Goal: Information Seeking & Learning: Learn about a topic

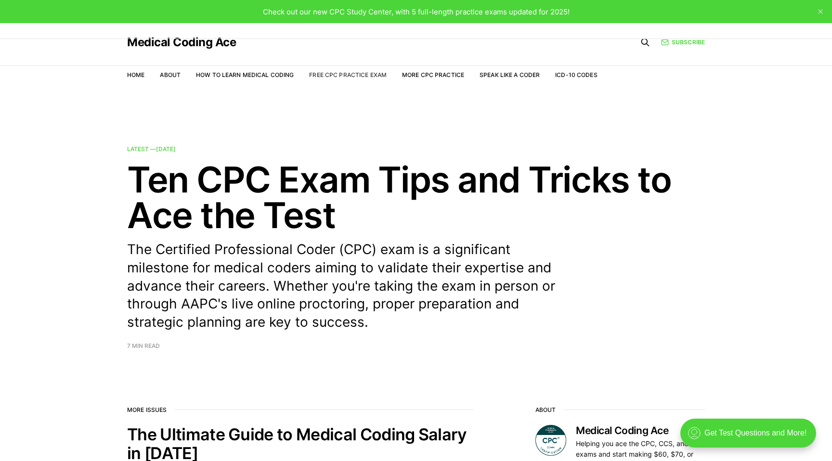
click at [352, 73] on link "Free CPC Practice Exam" at bounding box center [347, 74] width 77 height 7
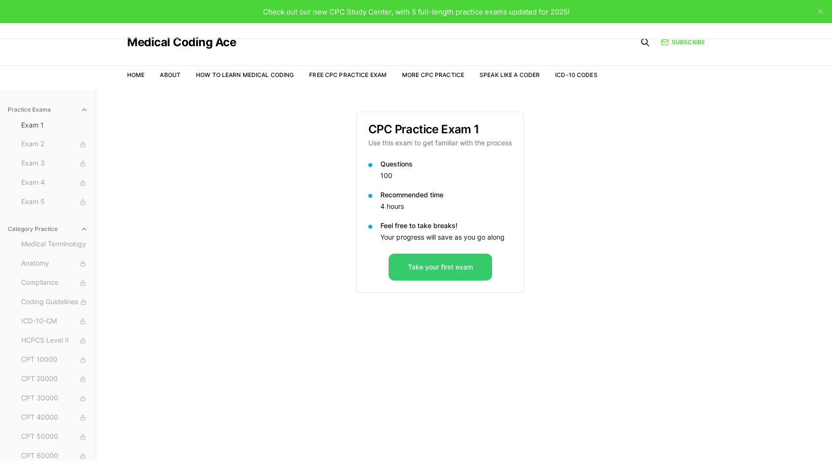
click at [457, 265] on button "Take your first exam" at bounding box center [439, 267] width 103 height 27
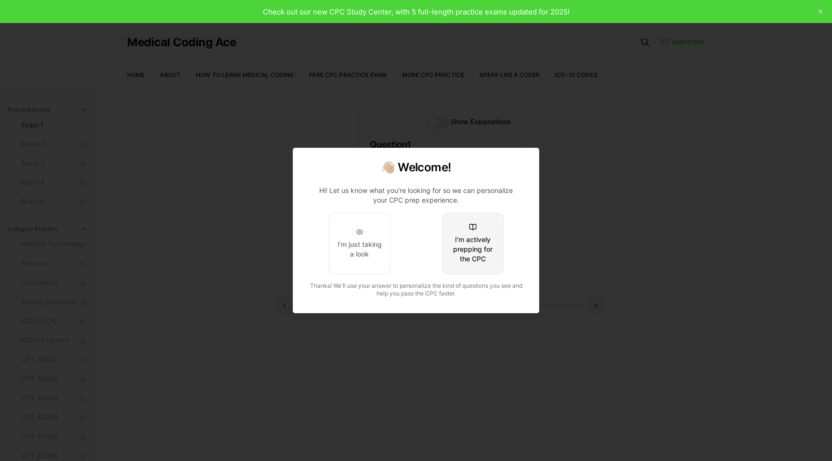
click at [472, 248] on div "I'm actively prepping for the CPC" at bounding box center [472, 249] width 45 height 29
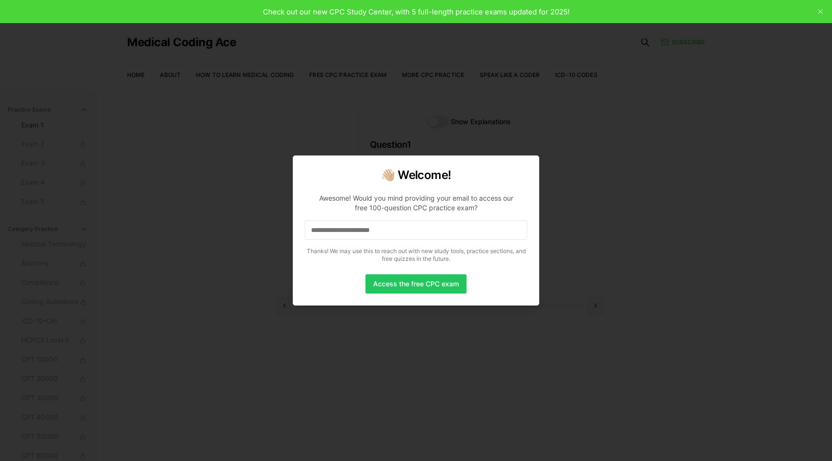
click at [443, 235] on input at bounding box center [416, 229] width 222 height 19
click at [477, 248] on p "Thanks! We may use this to reach out with new study tools, practice sections, a…" at bounding box center [416, 254] width 222 height 15
click at [455, 234] on input at bounding box center [416, 229] width 222 height 19
click at [425, 241] on p "**********" at bounding box center [416, 226] width 222 height 81
click at [425, 235] on input "**********" at bounding box center [416, 229] width 222 height 19
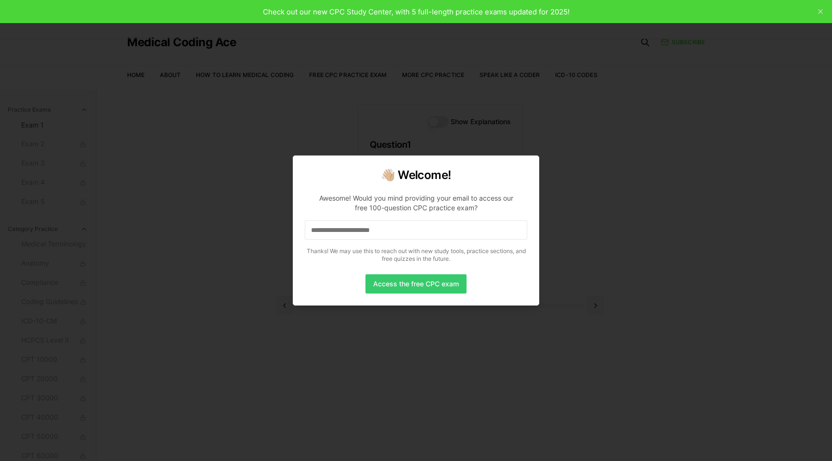
click at [414, 279] on button "Access the free CPC exam" at bounding box center [415, 283] width 101 height 19
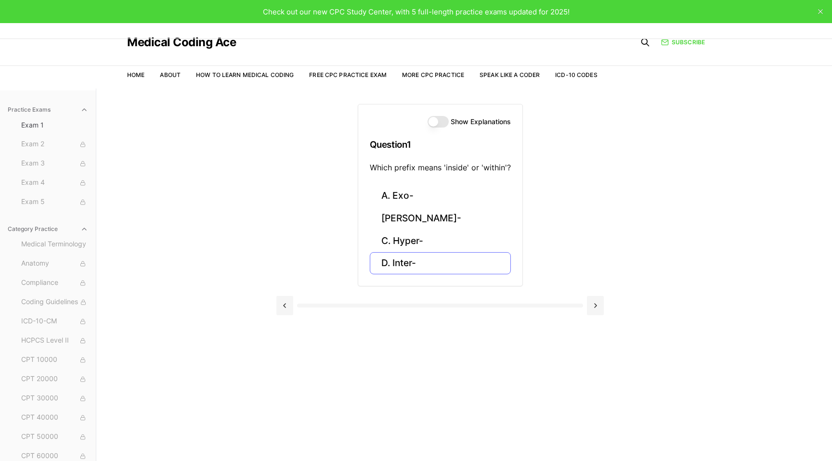
click at [439, 256] on button "D. Inter-" at bounding box center [440, 263] width 141 height 23
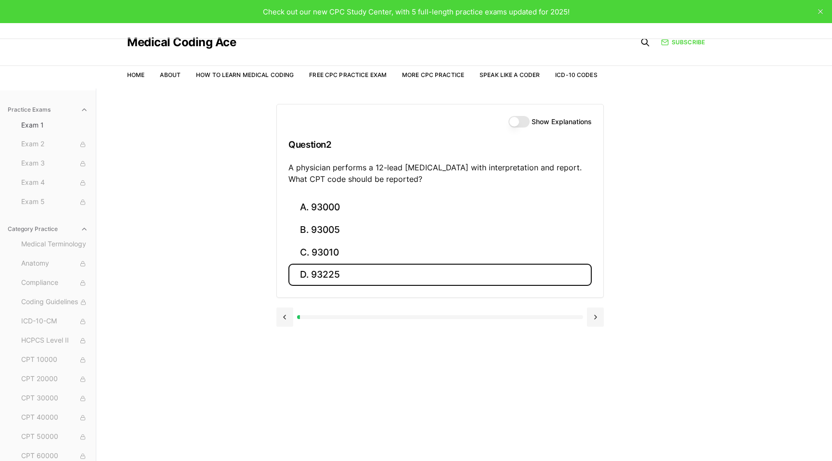
click at [423, 274] on button "D. 93225" at bounding box center [439, 275] width 303 height 23
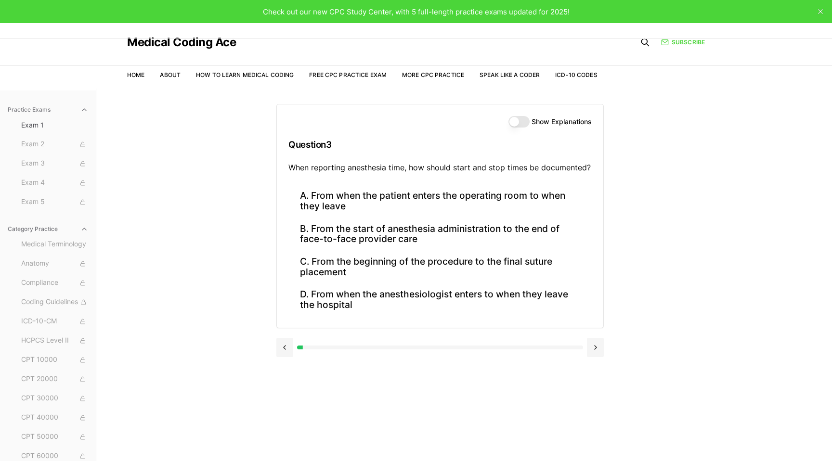
click at [714, 202] on div "Practice Exams Exam 1 Exam 2 Exam 3 Exam 4 Exam 5 Category Practice Medical Ter…" at bounding box center [416, 319] width 832 height 461
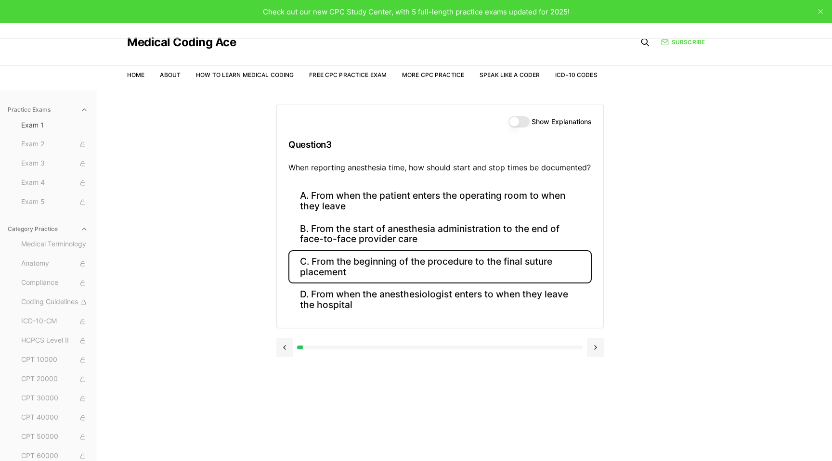
click at [481, 262] on button "C. From the beginning of the procedure to the final suture placement" at bounding box center [439, 266] width 303 height 33
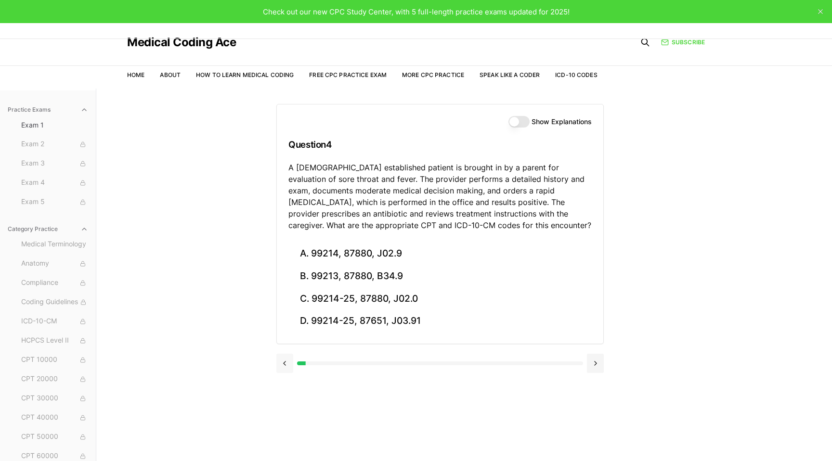
click at [289, 359] on button at bounding box center [284, 363] width 17 height 19
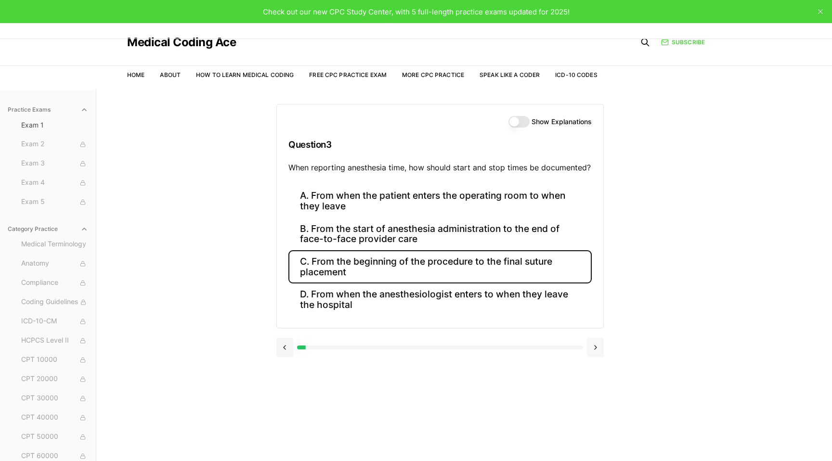
click at [596, 347] on button at bounding box center [595, 347] width 17 height 19
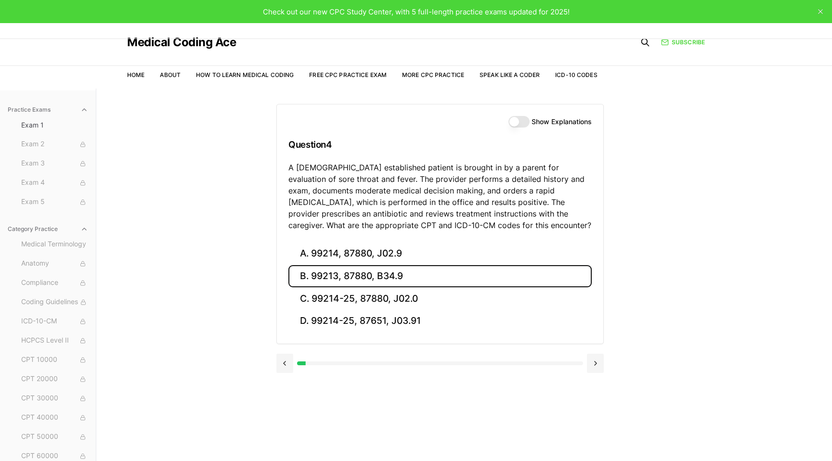
click at [501, 273] on button "B. 99213, 87880, B34.9" at bounding box center [439, 276] width 303 height 23
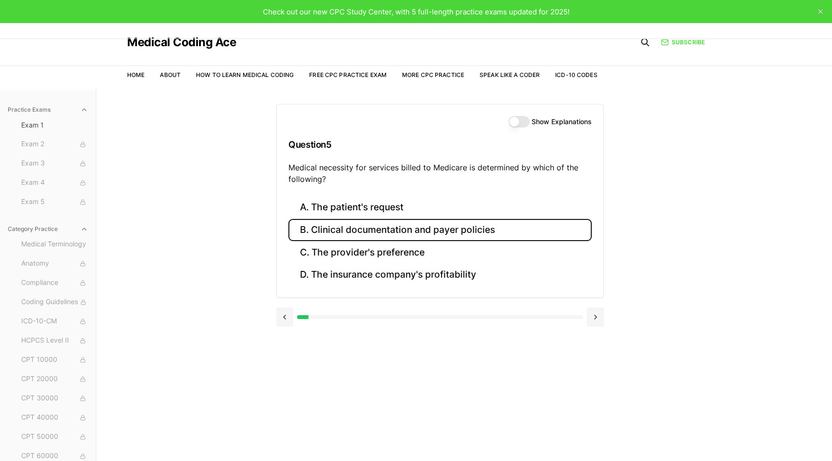
click at [502, 228] on button "B. Clinical documentation and payer policies" at bounding box center [439, 230] width 303 height 23
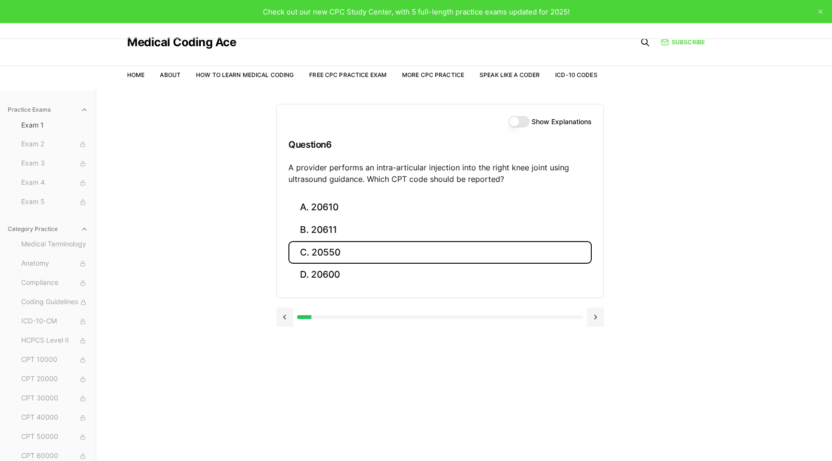
click at [400, 252] on button "C. 20550" at bounding box center [439, 252] width 303 height 23
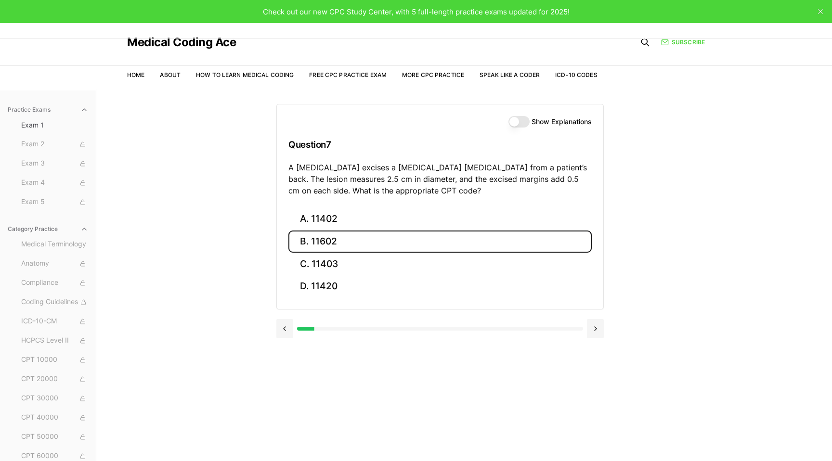
click at [344, 240] on button "B. 11602" at bounding box center [439, 242] width 303 height 23
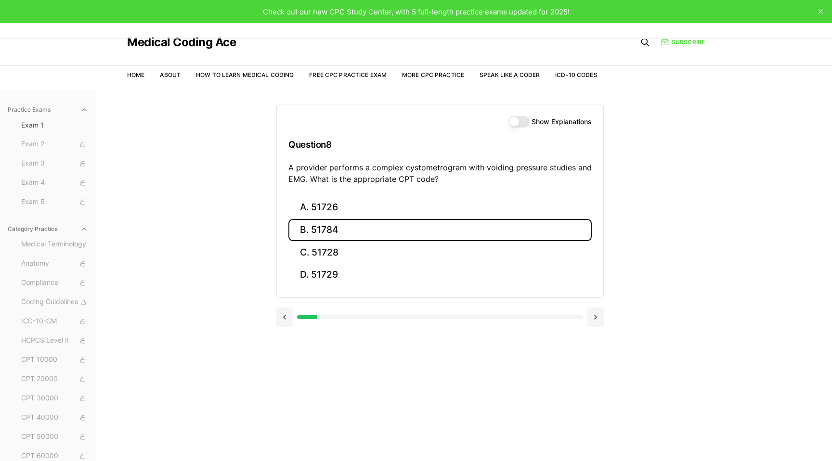
click at [376, 226] on button "B. 51784" at bounding box center [439, 230] width 303 height 23
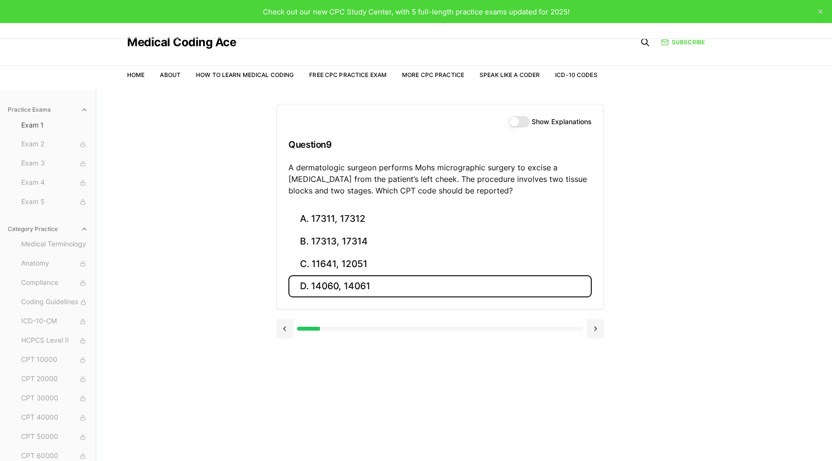
click at [367, 287] on button "D. 14060, 14061" at bounding box center [439, 286] width 303 height 23
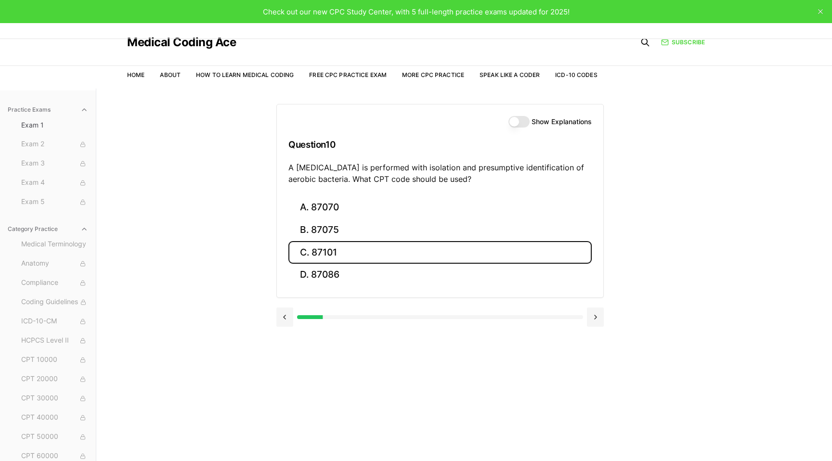
click at [385, 254] on button "C. 87101" at bounding box center [439, 252] width 303 height 23
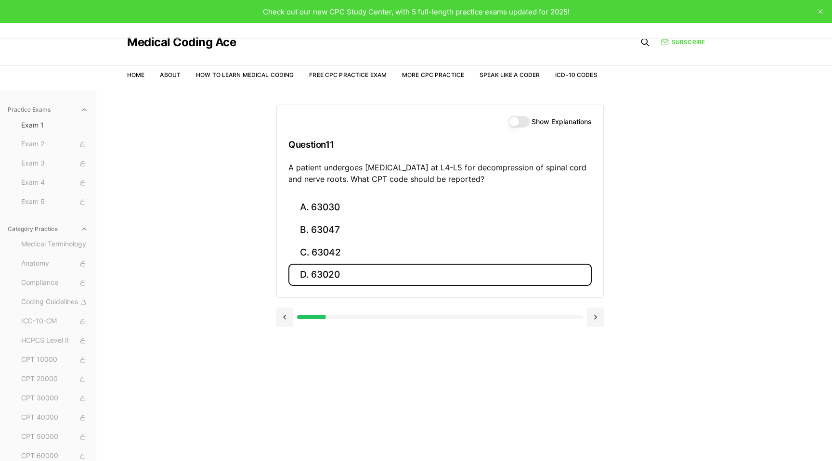
click at [382, 268] on button "D. 63020" at bounding box center [439, 275] width 303 height 23
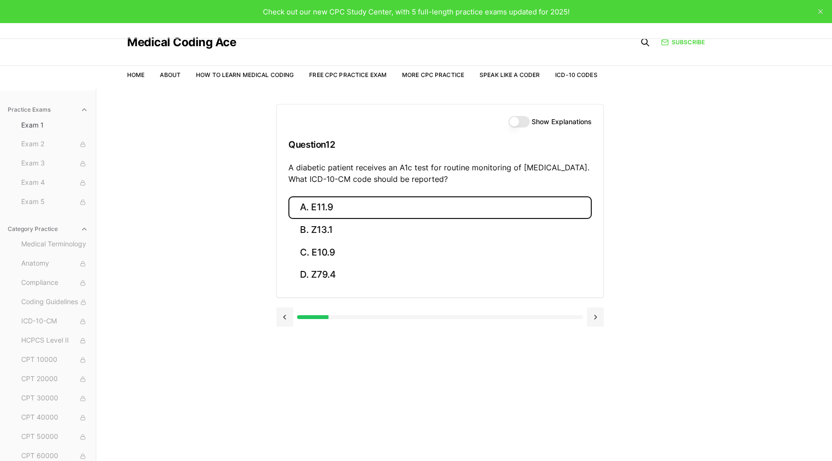
click at [365, 203] on button "A. E11.9" at bounding box center [439, 207] width 303 height 23
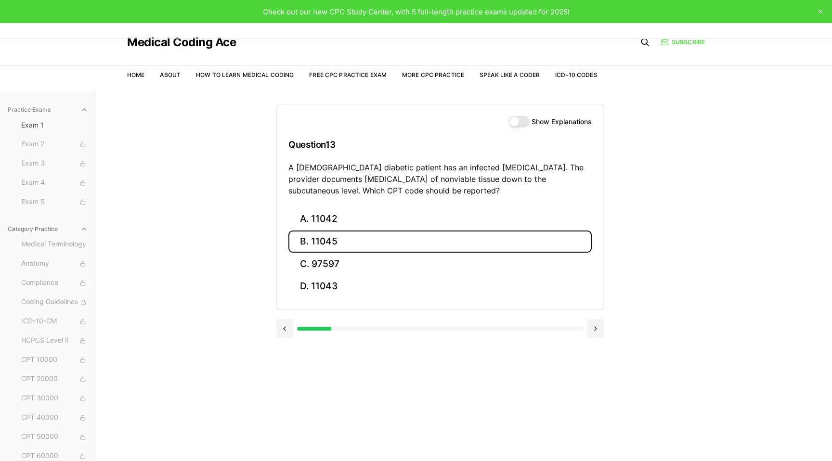
click at [366, 232] on button "B. 11045" at bounding box center [439, 242] width 303 height 23
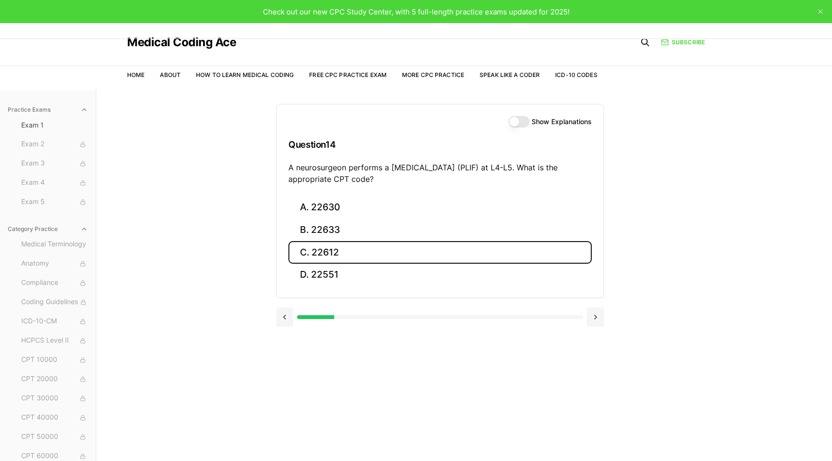
click at [356, 251] on button "C. 22612" at bounding box center [439, 252] width 303 height 23
click at [389, 255] on button "C. R07.9" at bounding box center [439, 252] width 303 height 23
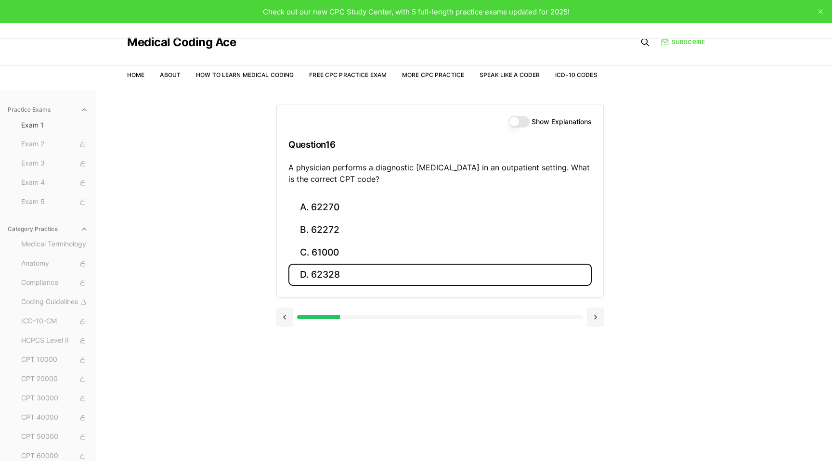
click at [324, 271] on button "D. 62328" at bounding box center [439, 275] width 303 height 23
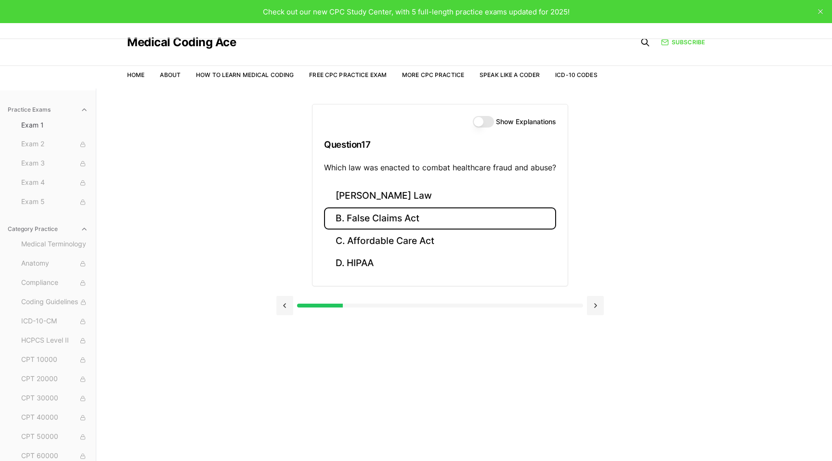
click at [411, 209] on button "B. False Claims Act" at bounding box center [440, 218] width 232 height 23
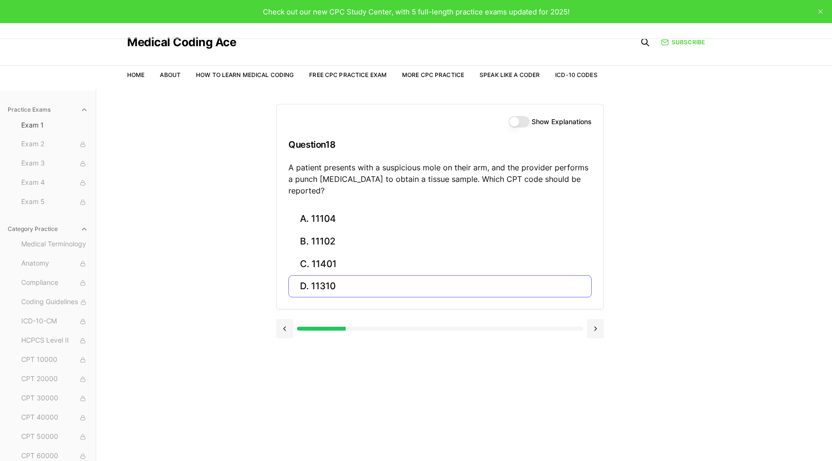
click at [333, 275] on button "D. 11310" at bounding box center [439, 286] width 303 height 23
click at [383, 270] on button "C. S52.501D" at bounding box center [439, 264] width 303 height 23
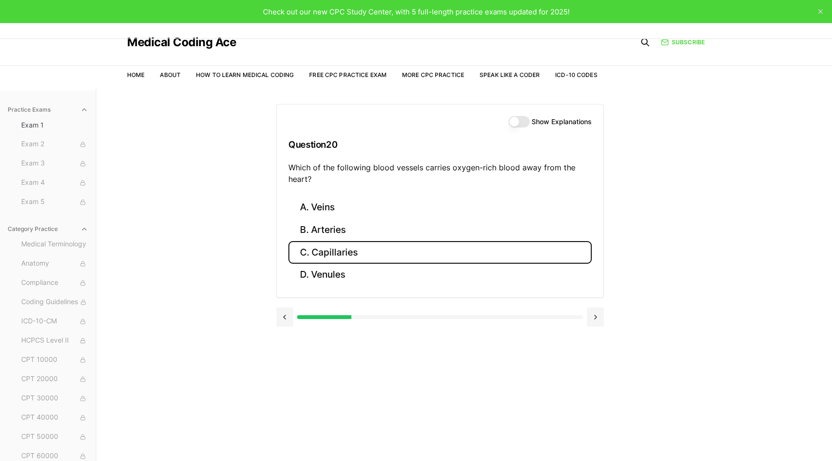
click at [375, 251] on button "C. Capillaries" at bounding box center [439, 252] width 303 height 23
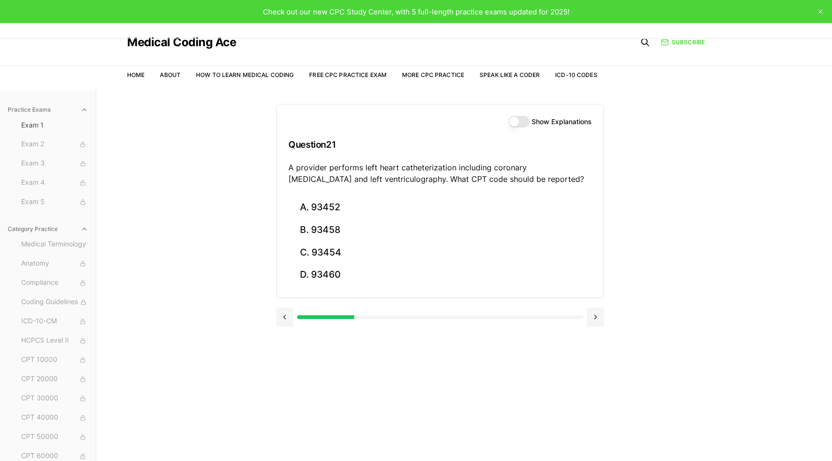
click at [520, 118] on button "Show Explanations" at bounding box center [518, 122] width 21 height 12
click at [362, 276] on button "D. 93460" at bounding box center [439, 275] width 303 height 23
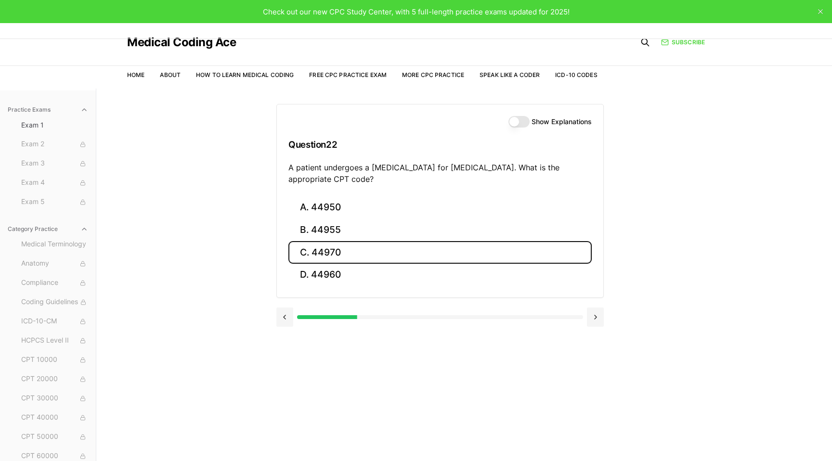
click at [360, 262] on button "C. 44970" at bounding box center [439, 252] width 303 height 23
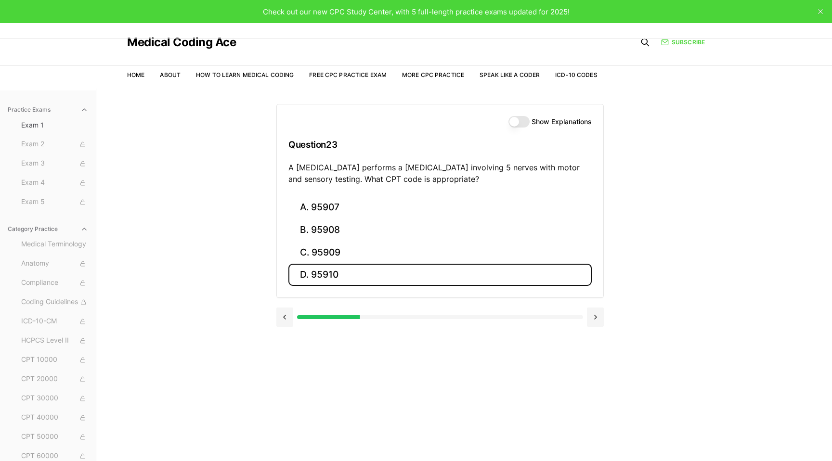
click at [353, 272] on button "D. 95910" at bounding box center [439, 275] width 303 height 23
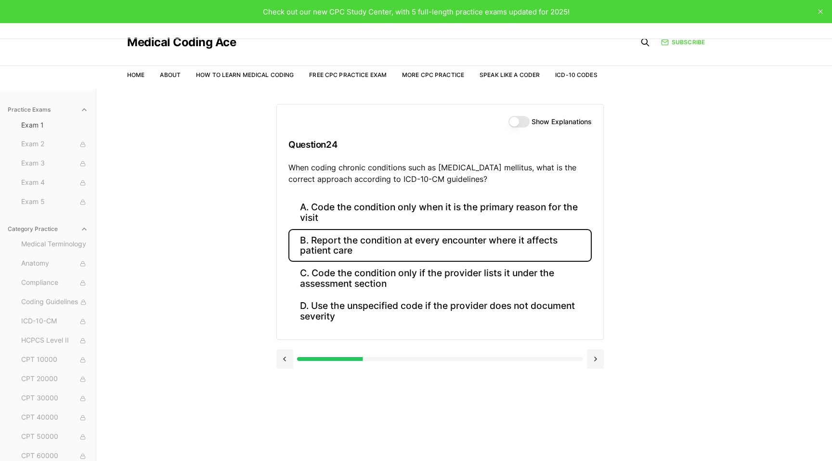
click at [394, 255] on button "B. Report the condition at every encounter where it affects patient care" at bounding box center [439, 245] width 303 height 33
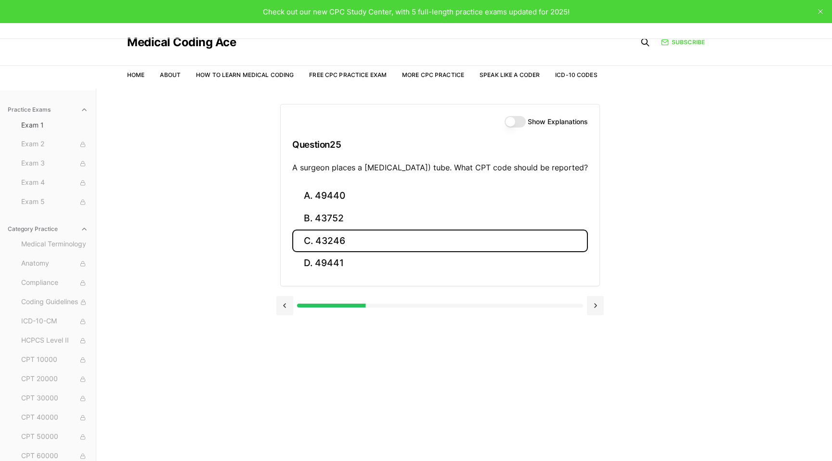
click at [357, 252] on button "C. 43246" at bounding box center [439, 241] width 295 height 23
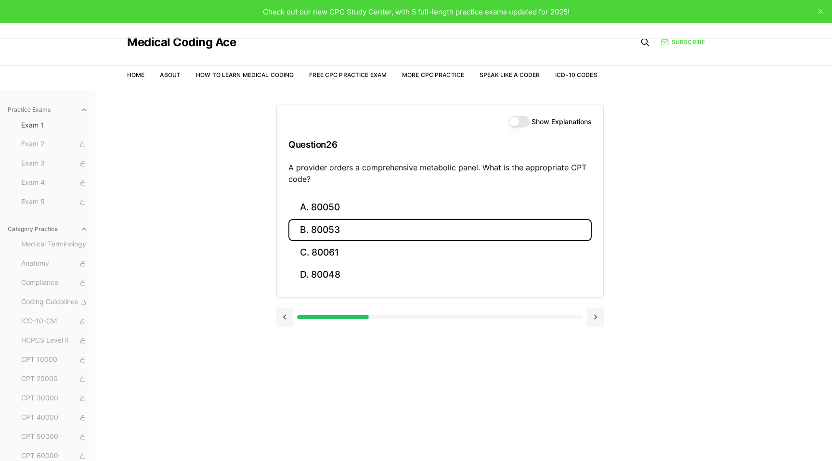
click at [346, 235] on button "B. 80053" at bounding box center [439, 230] width 303 height 23
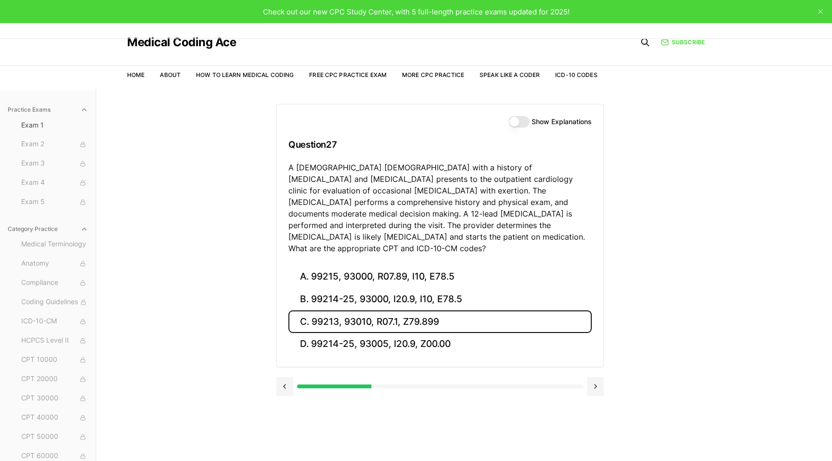
click at [447, 311] on button "C. 99213, 93010, R07.1, Z79.899" at bounding box center [439, 321] width 303 height 23
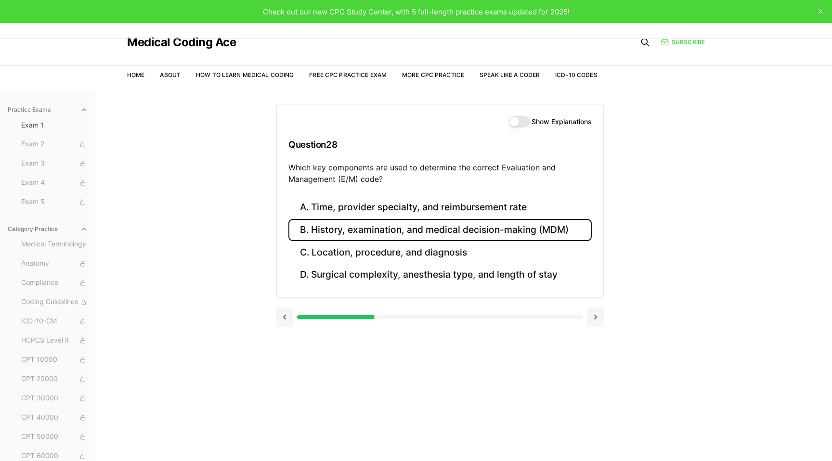
click at [435, 226] on button "B. History, examination, and medical decision-making (MDM)" at bounding box center [439, 230] width 303 height 23
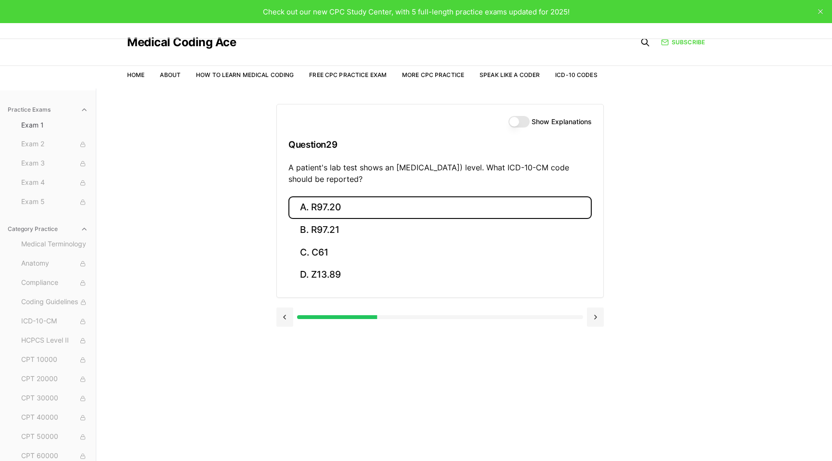
click at [385, 215] on button "A. R97.20" at bounding box center [439, 207] width 303 height 23
click at [360, 212] on button "A. Z23" at bounding box center [439, 207] width 303 height 23
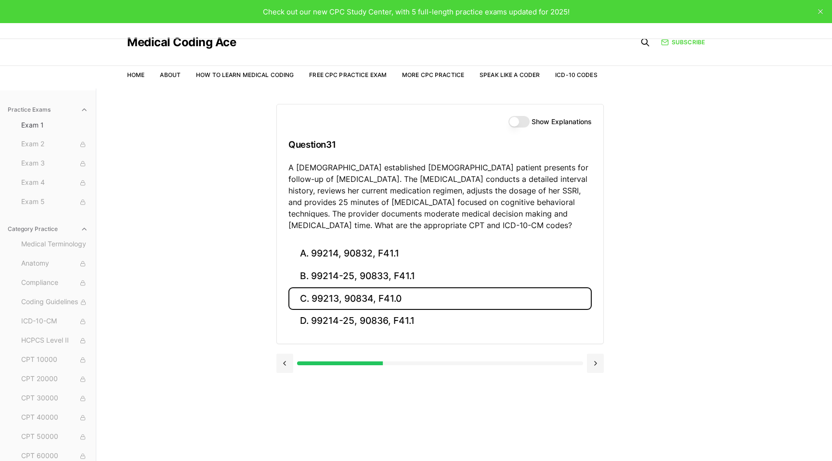
click at [388, 295] on button "C. 99213, 90834, F41.0" at bounding box center [439, 298] width 303 height 23
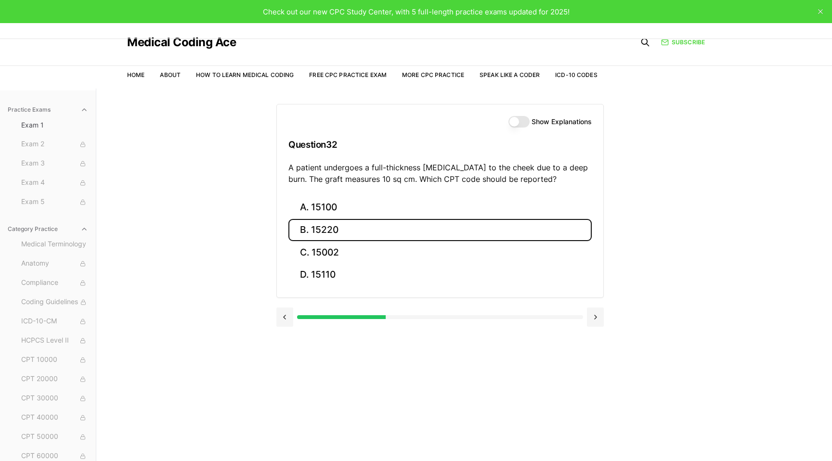
click at [356, 229] on button "B. 15220" at bounding box center [439, 230] width 303 height 23
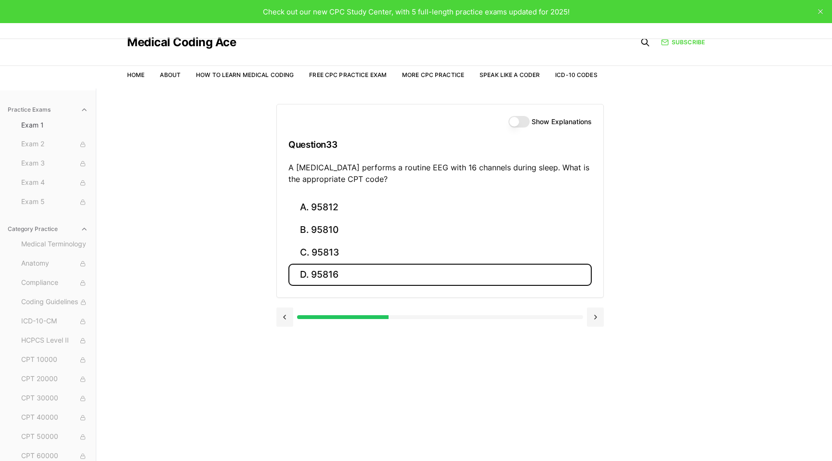
click at [333, 274] on button "D. 95816" at bounding box center [439, 275] width 303 height 23
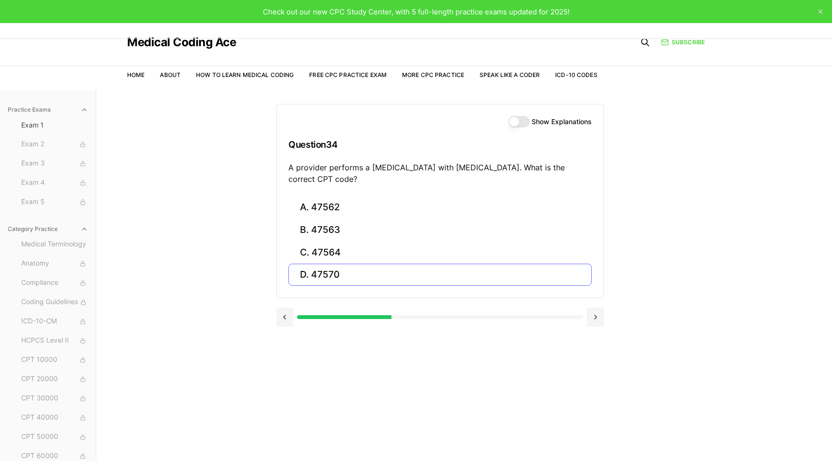
click at [348, 275] on button "D. 47570" at bounding box center [439, 275] width 303 height 23
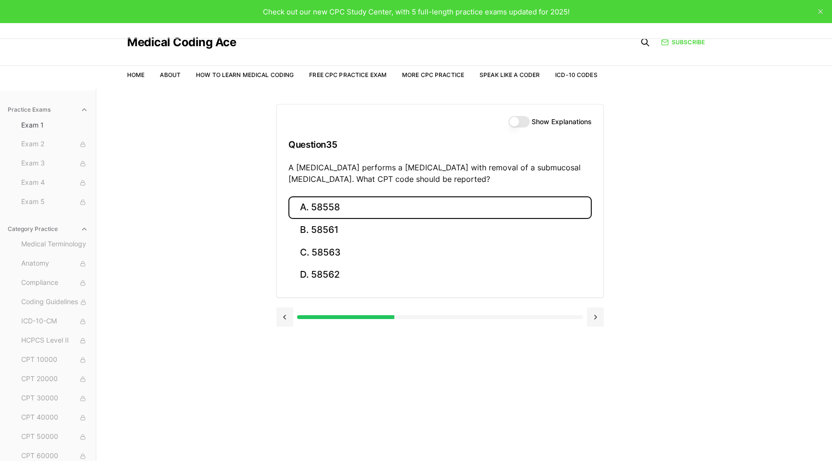
click at [367, 210] on button "A. 58558" at bounding box center [439, 207] width 303 height 23
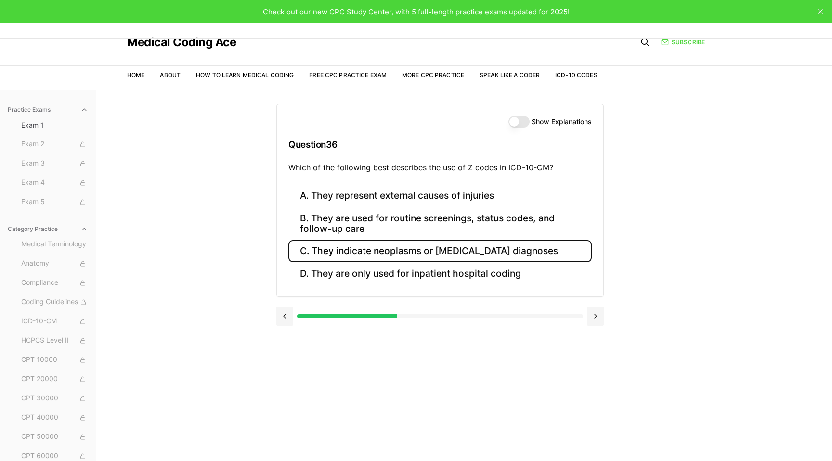
click at [359, 244] on button "C. They indicate neoplasms or cancer diagnoses" at bounding box center [439, 251] width 303 height 23
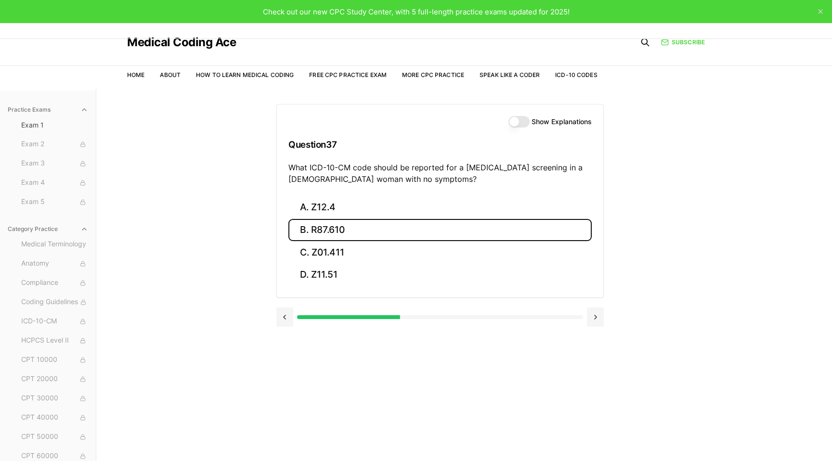
click at [357, 226] on button "B. R87.610" at bounding box center [439, 230] width 303 height 23
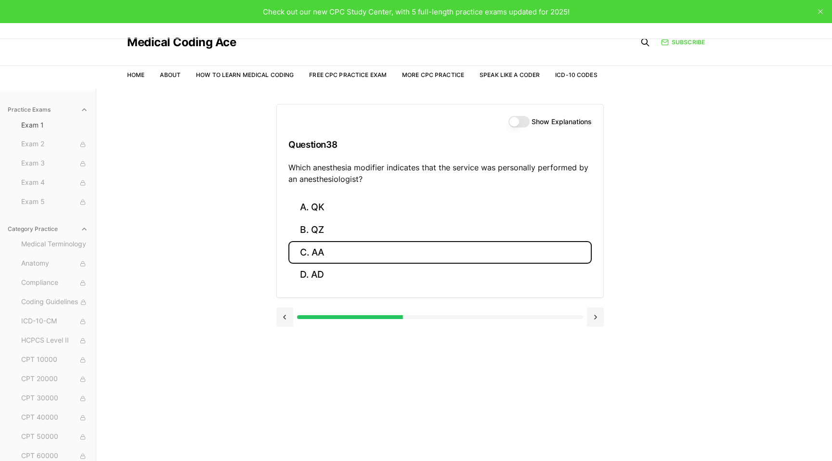
click at [346, 246] on button "C. AA" at bounding box center [439, 252] width 303 height 23
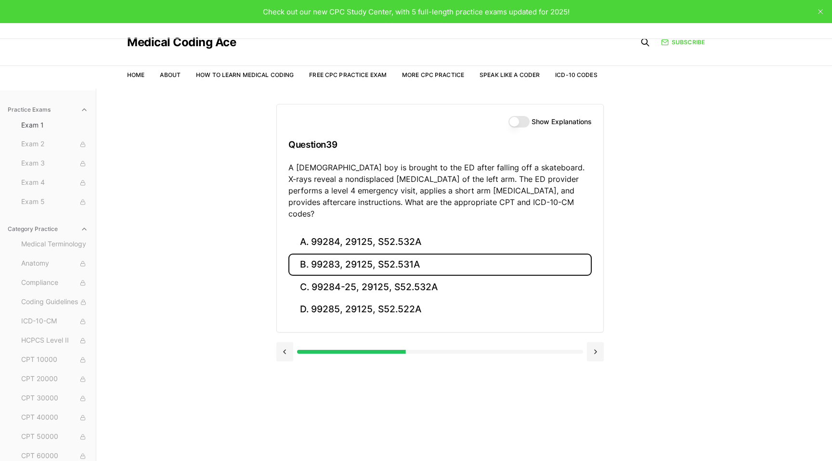
click at [436, 254] on button "B. 99283, 29125, S52.531A" at bounding box center [439, 265] width 303 height 23
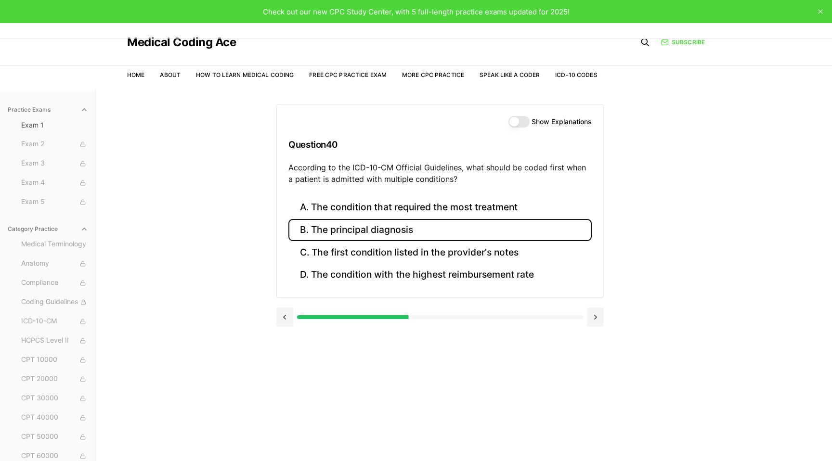
click at [392, 231] on button "B. The principal diagnosis" at bounding box center [439, 230] width 303 height 23
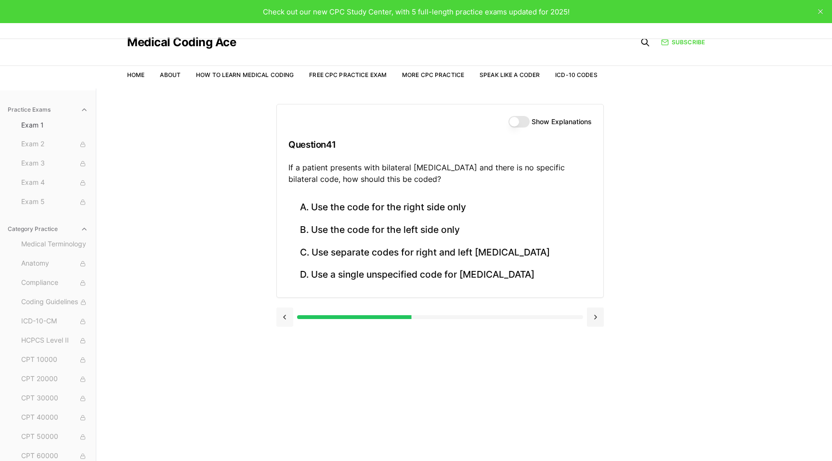
click at [284, 313] on button at bounding box center [284, 317] width 17 height 19
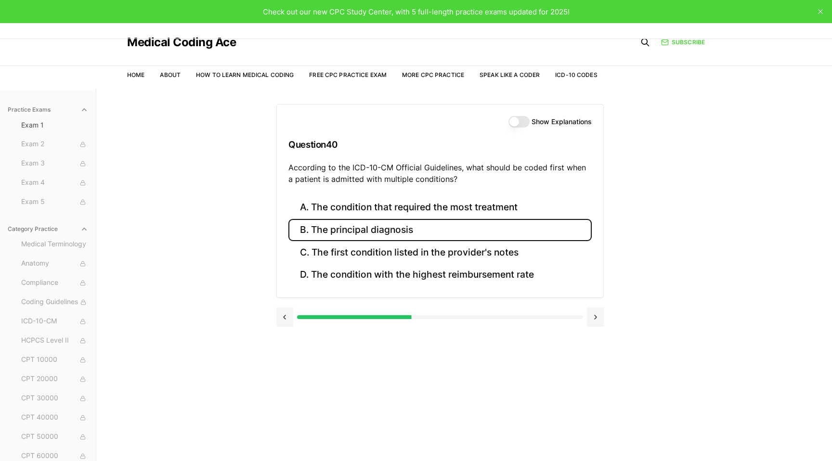
click at [413, 232] on button "B. The principal diagnosis" at bounding box center [439, 230] width 303 height 23
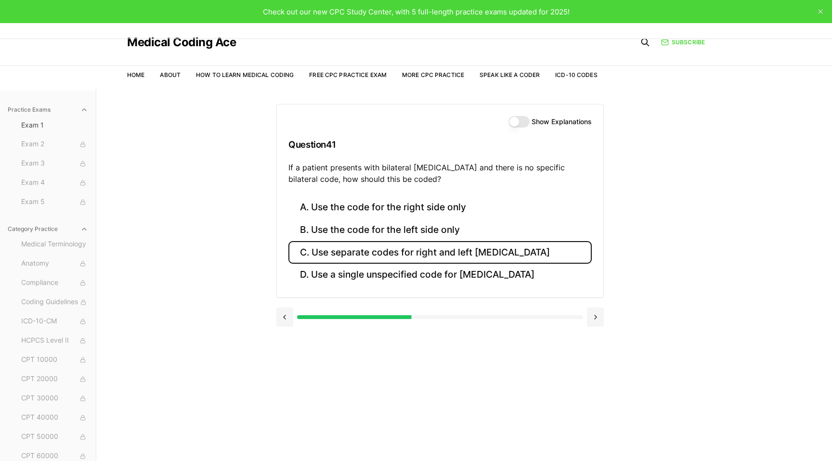
click at [361, 256] on button "C. Use separate codes for right and left otitis media" at bounding box center [439, 252] width 303 height 23
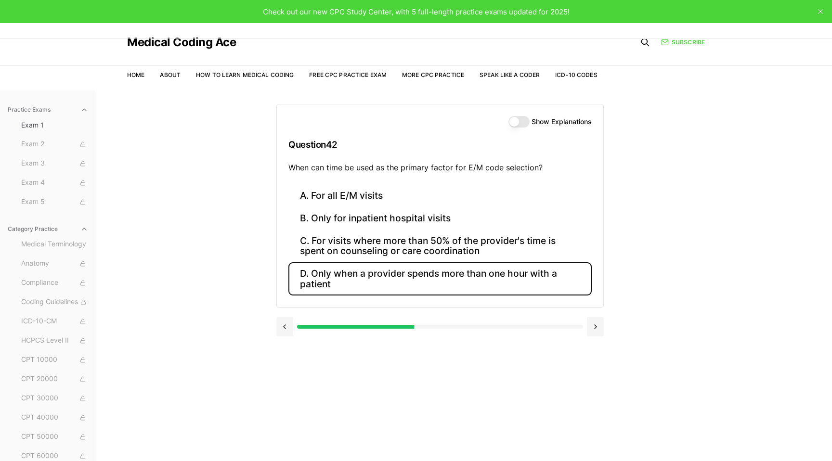
click at [517, 275] on button "D. Only when a provider spends more than one hour with a patient" at bounding box center [439, 278] width 303 height 33
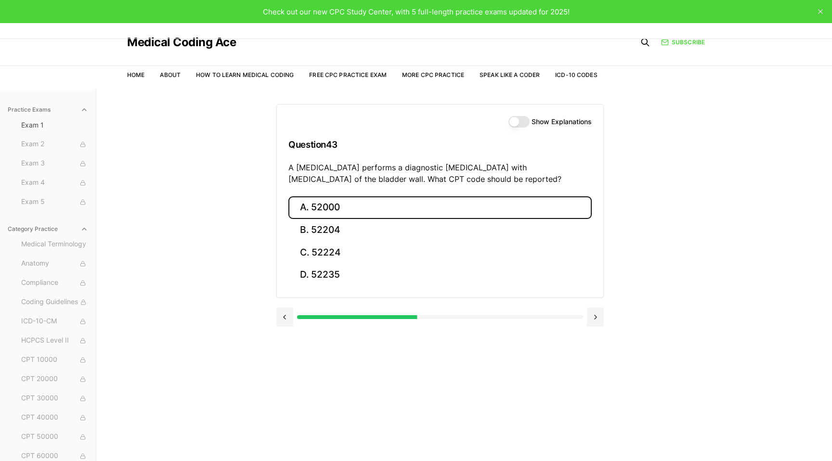
click at [388, 208] on button "A. 52000" at bounding box center [439, 207] width 303 height 23
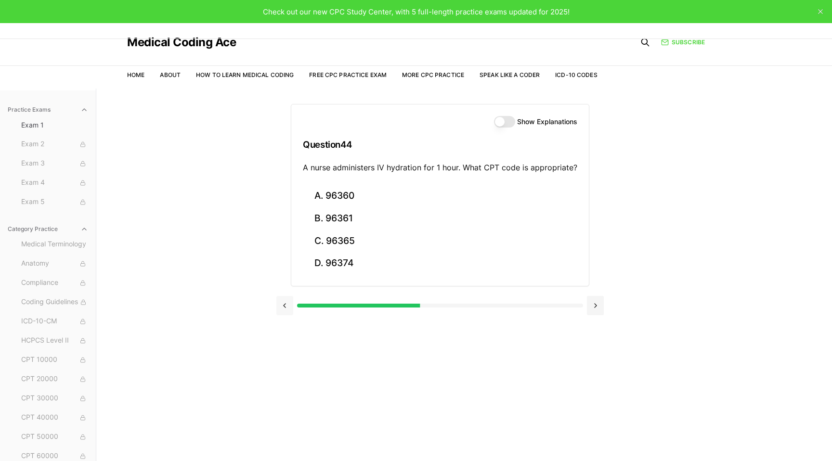
click at [289, 307] on button at bounding box center [284, 305] width 17 height 19
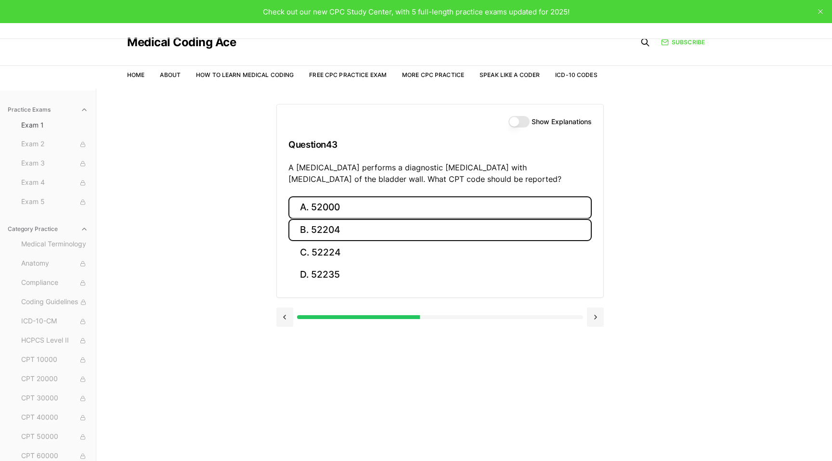
click at [395, 227] on button "B. 52204" at bounding box center [439, 230] width 303 height 23
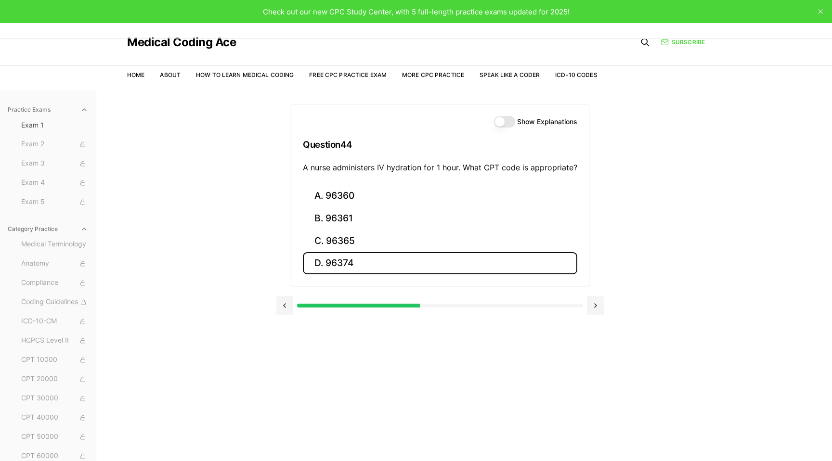
click at [394, 262] on button "D. 96374" at bounding box center [440, 263] width 274 height 23
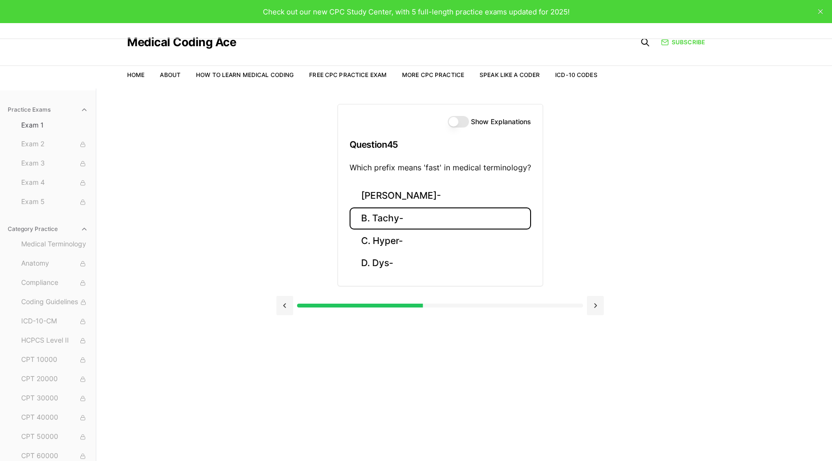
click at [389, 217] on button "B. Tachy-" at bounding box center [439, 218] width 181 height 23
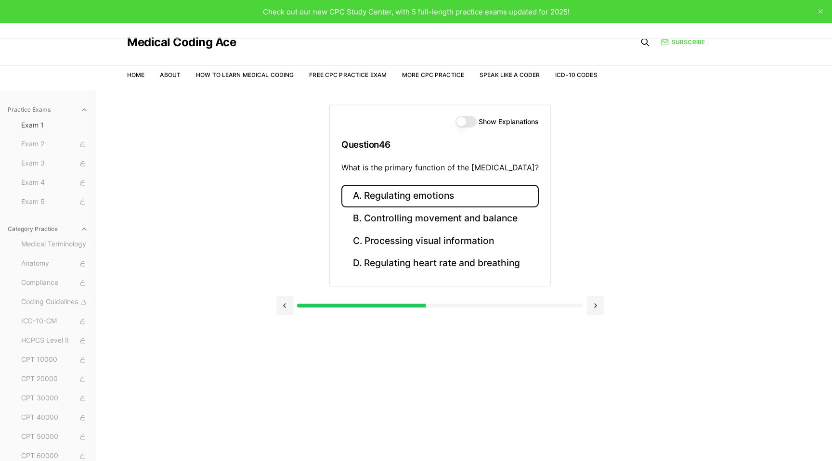
click at [451, 193] on button "A. Regulating emotions" at bounding box center [439, 196] width 197 height 23
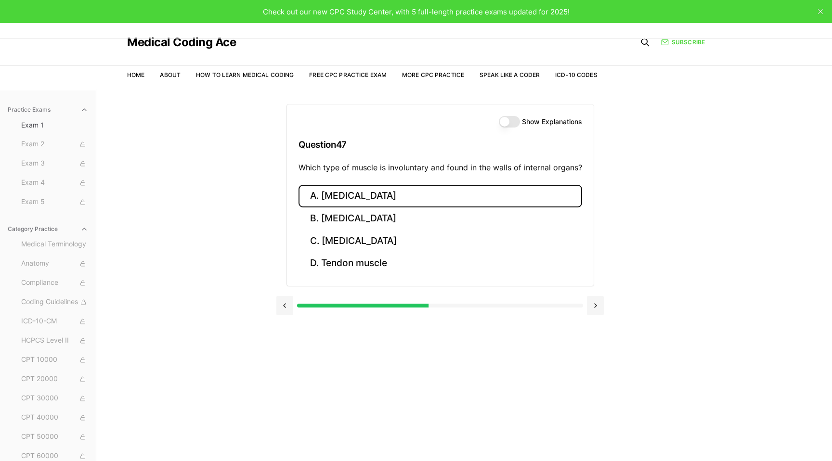
click at [451, 193] on button "A. Skeletal muscle" at bounding box center [439, 196] width 283 height 23
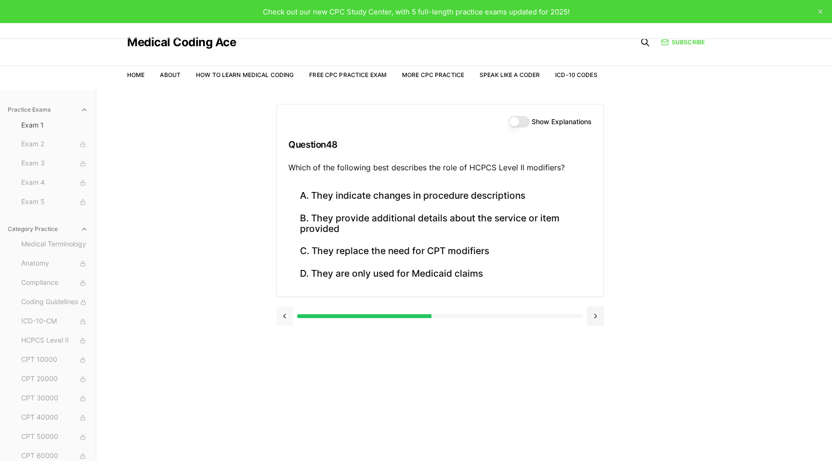
click at [287, 312] on button at bounding box center [284, 316] width 17 height 19
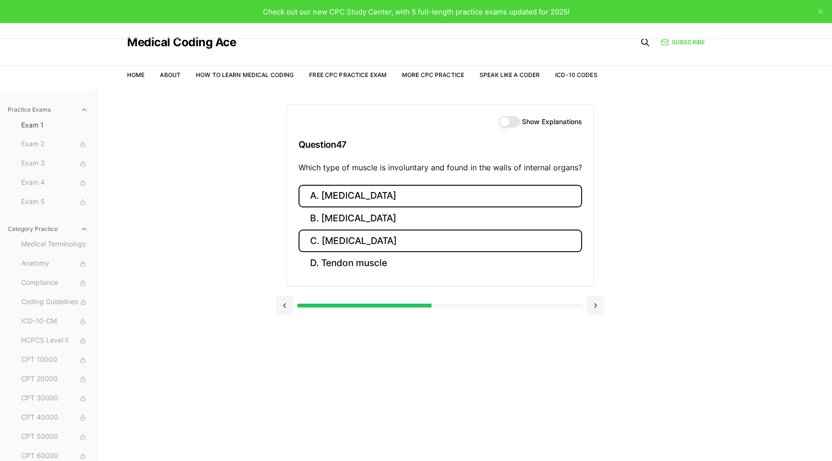
click at [367, 239] on button "C. Smooth muscle" at bounding box center [439, 241] width 283 height 23
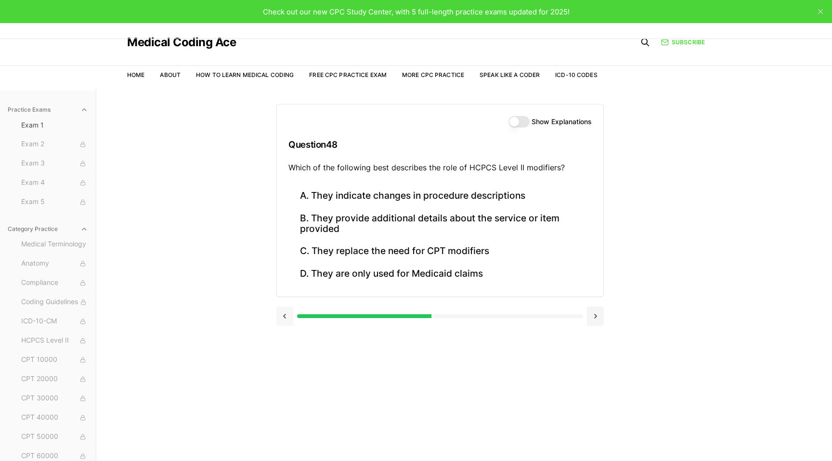
click at [289, 310] on button at bounding box center [284, 316] width 17 height 19
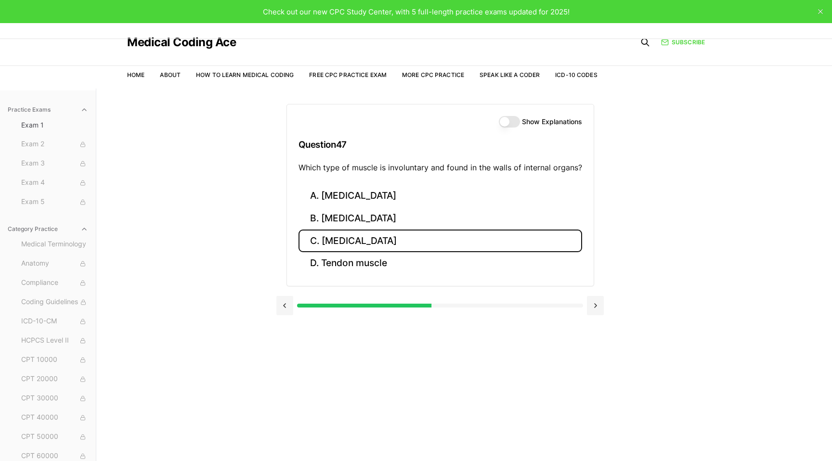
click at [319, 413] on div "Show Explanations Question 47 Which type of muscle is involuntary and found in …" at bounding box center [463, 319] width 375 height 461
drag, startPoint x: 322, startPoint y: 413, endPoint x: 351, endPoint y: 389, distance: 38.3
click at [329, 410] on div "Show Explanations Question 47 Which type of muscle is involuntary and found in …" at bounding box center [463, 319] width 375 height 461
click at [603, 300] on button at bounding box center [595, 305] width 17 height 19
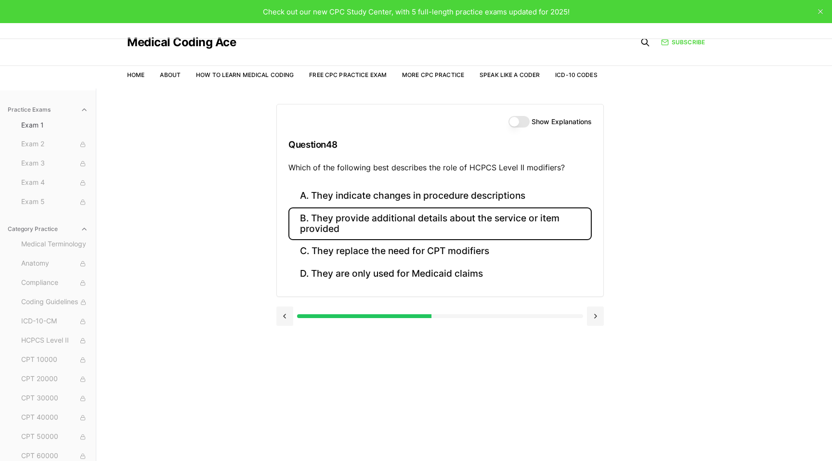
click at [369, 219] on button "B. They provide additional details about the service or item provided" at bounding box center [439, 223] width 303 height 33
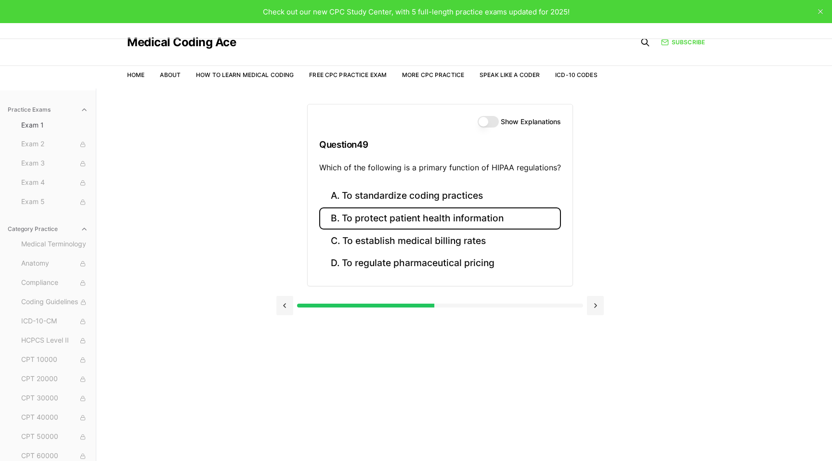
click at [406, 213] on button "B. To protect patient health information" at bounding box center [440, 218] width 242 height 23
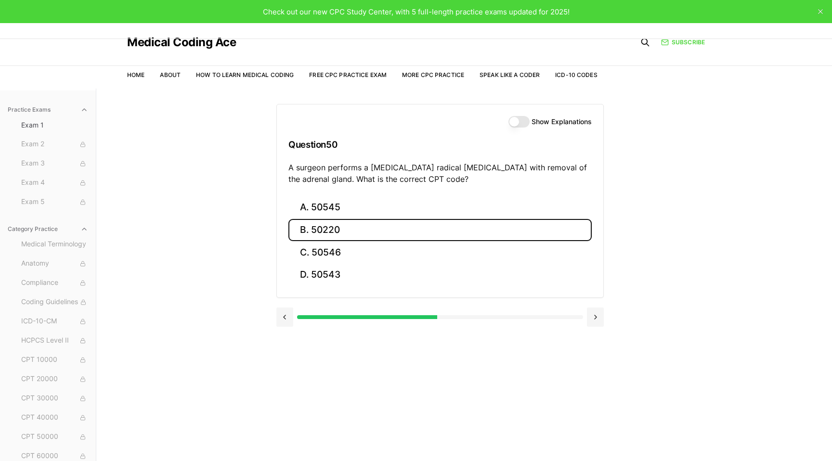
click at [397, 227] on button "B. 50220" at bounding box center [439, 230] width 303 height 23
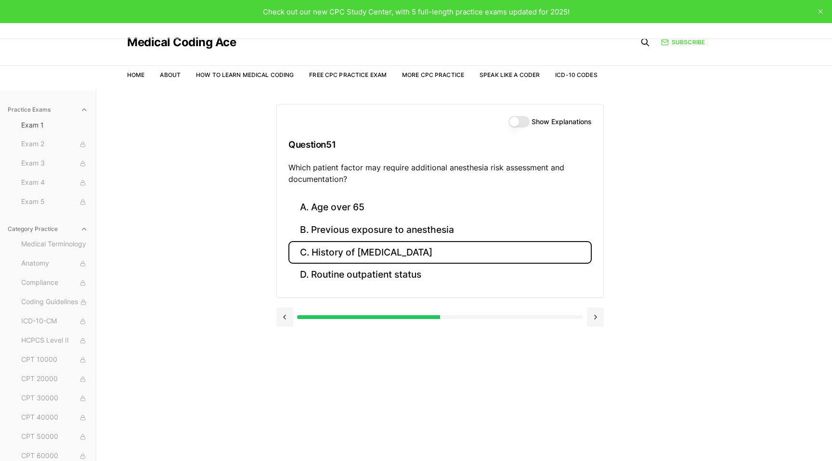
click at [357, 255] on button "C. History of obstructive sleep apnea" at bounding box center [439, 252] width 303 height 23
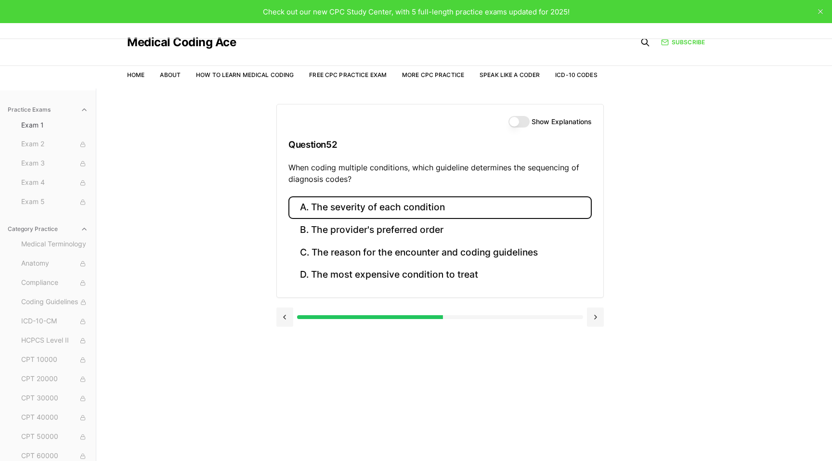
click at [415, 206] on button "A. The severity of each condition" at bounding box center [439, 207] width 303 height 23
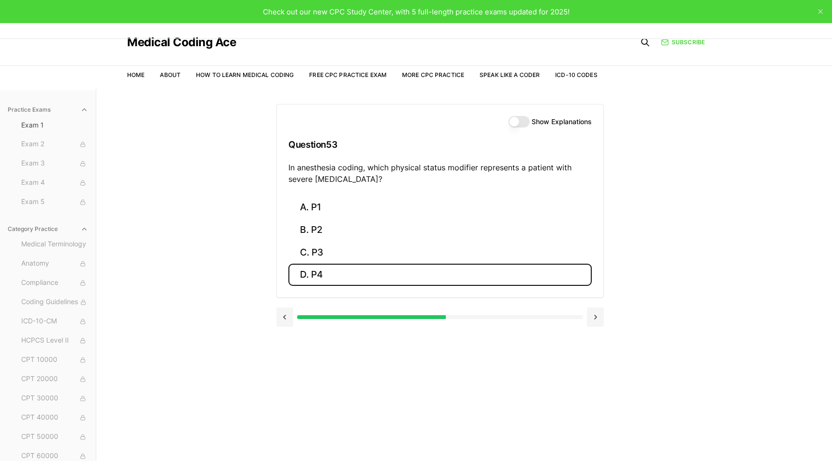
click at [333, 267] on button "D. P4" at bounding box center [439, 275] width 303 height 23
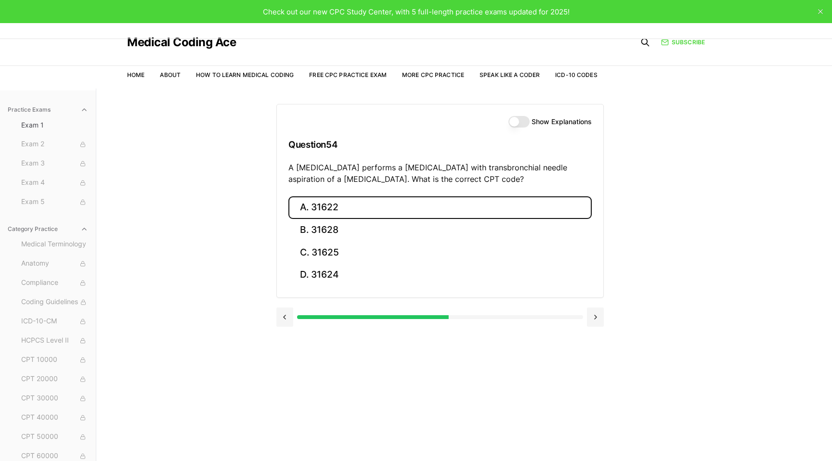
click at [359, 209] on button "A. 31622" at bounding box center [439, 207] width 303 height 23
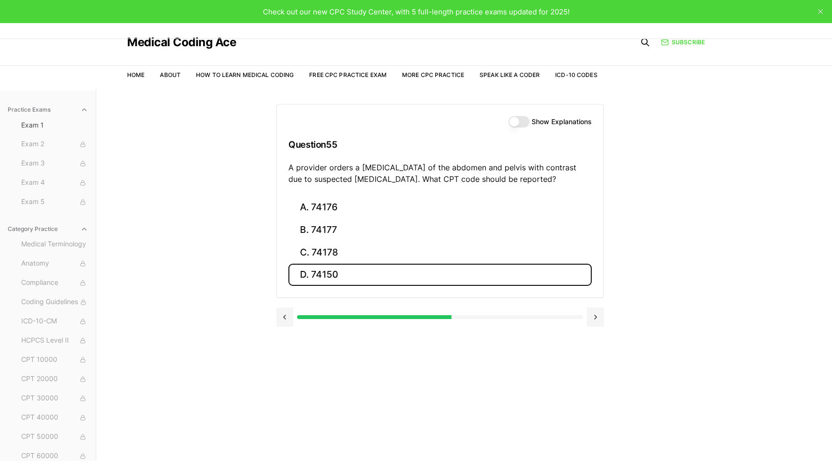
click at [376, 278] on button "D. 74150" at bounding box center [439, 275] width 303 height 23
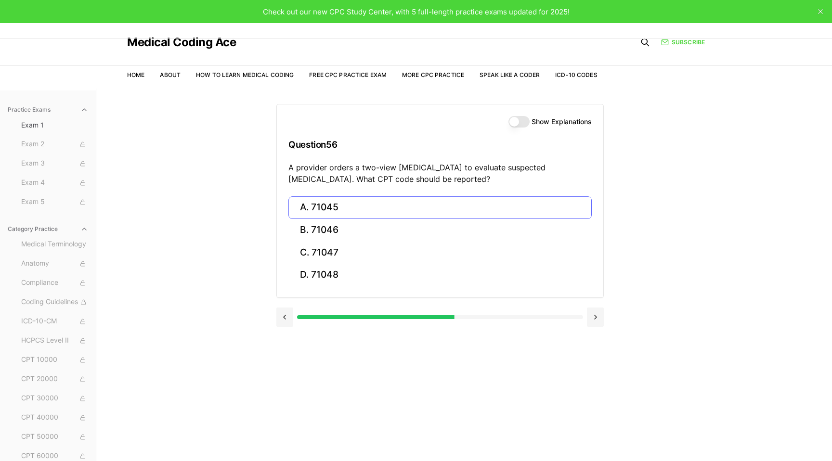
click at [346, 204] on button "A. 71045" at bounding box center [439, 207] width 303 height 23
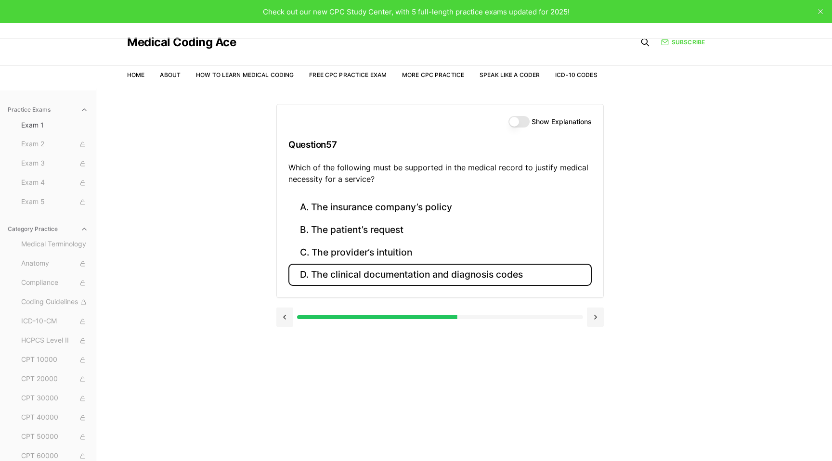
click at [358, 272] on button "D. The clinical documentation and diagnosis codes" at bounding box center [439, 275] width 303 height 23
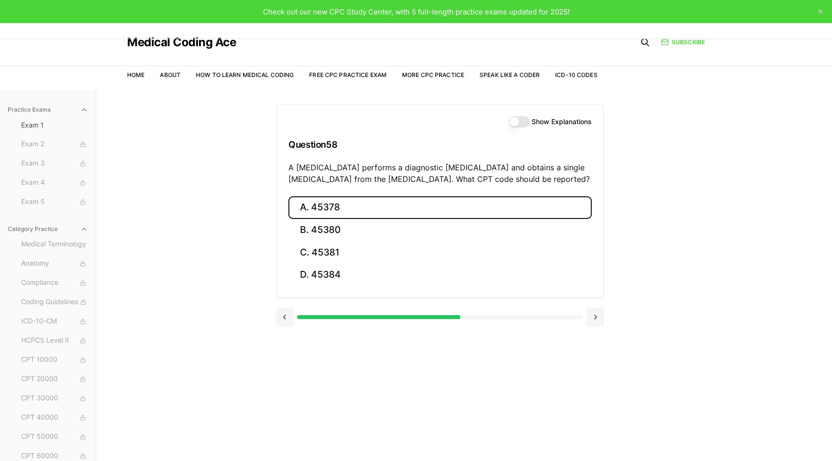
click at [344, 207] on button "A. 45378" at bounding box center [439, 207] width 303 height 23
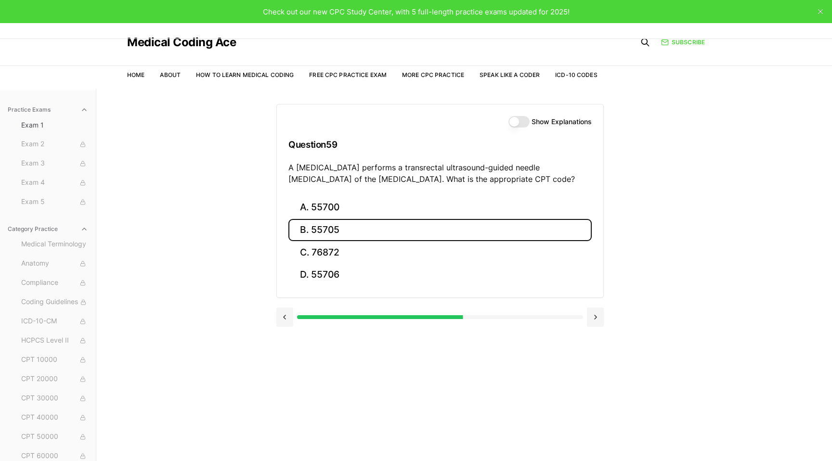
click at [362, 227] on button "B. 55705" at bounding box center [439, 230] width 303 height 23
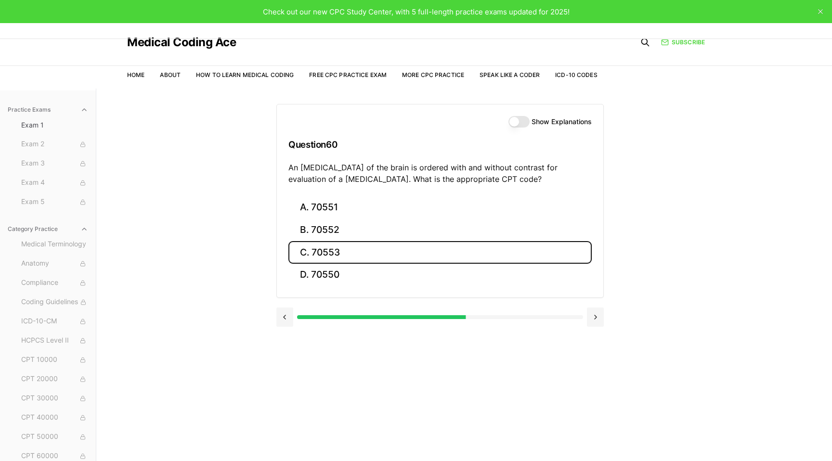
click at [356, 246] on button "C. 70553" at bounding box center [439, 252] width 303 height 23
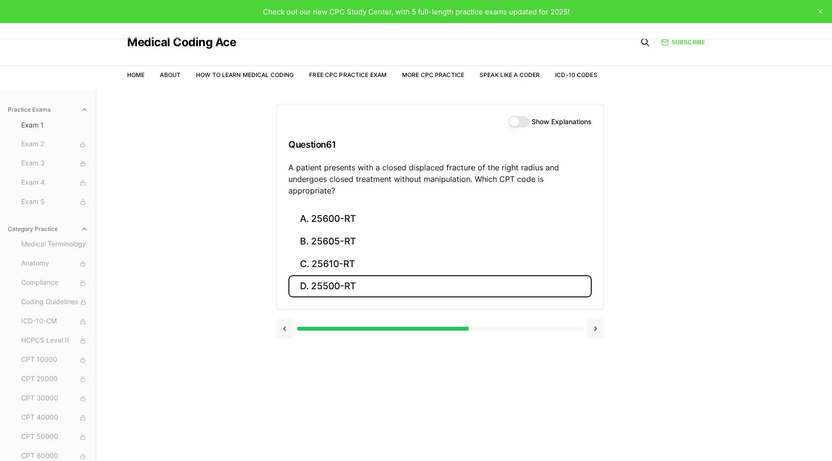
click at [341, 275] on button "D. 25500-RT" at bounding box center [439, 286] width 303 height 23
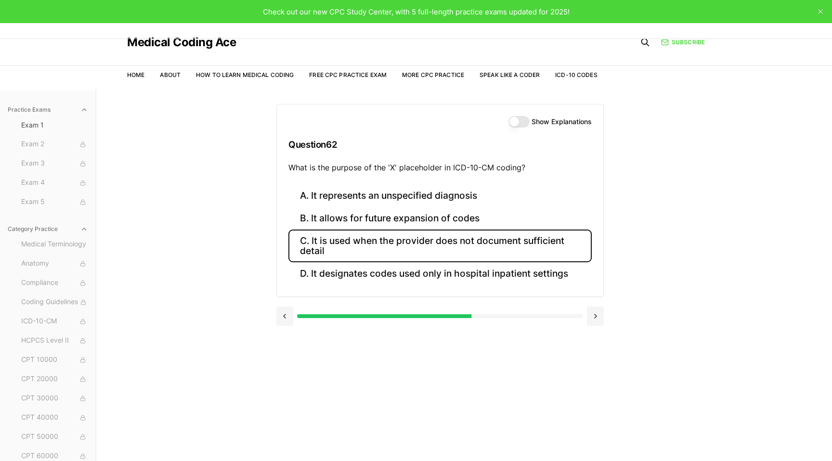
click at [413, 243] on button "C. It is used when the provider does not document sufficient detail" at bounding box center [439, 246] width 303 height 33
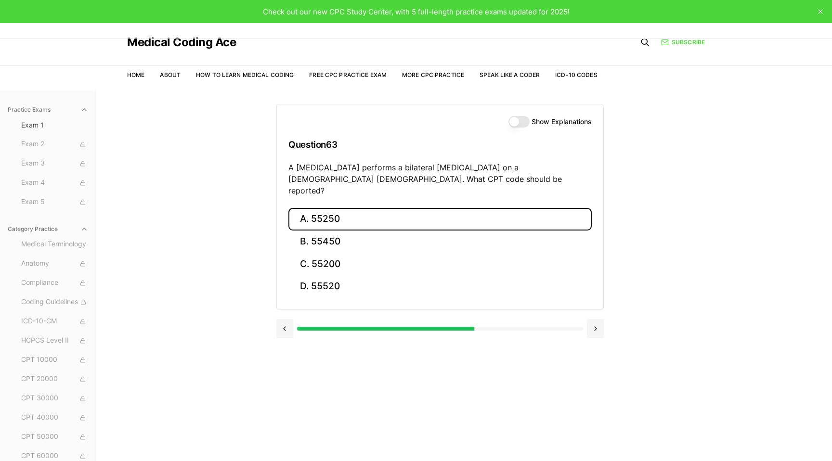
click at [391, 208] on button "A. 55250" at bounding box center [439, 219] width 303 height 23
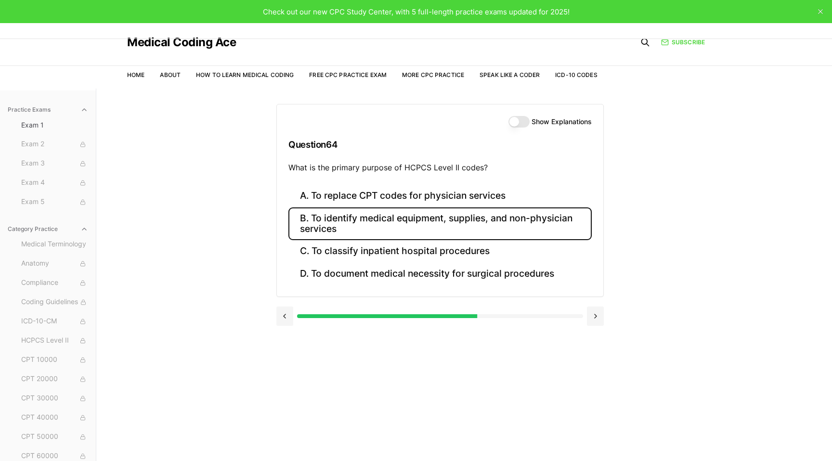
click at [393, 223] on button "B. To identify medical equipment, supplies, and non-physician services" at bounding box center [439, 223] width 303 height 33
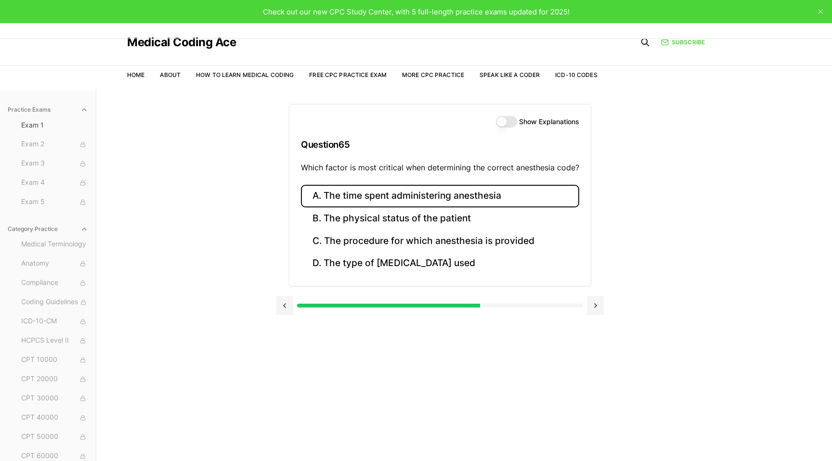
click at [352, 199] on button "A. The time spent administering anesthesia" at bounding box center [440, 196] width 278 height 23
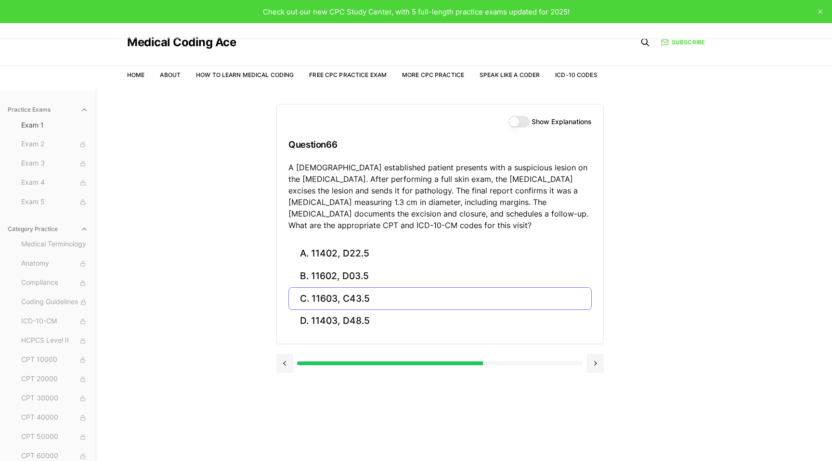
click at [372, 301] on button "C. 11603, C43.5" at bounding box center [439, 298] width 303 height 23
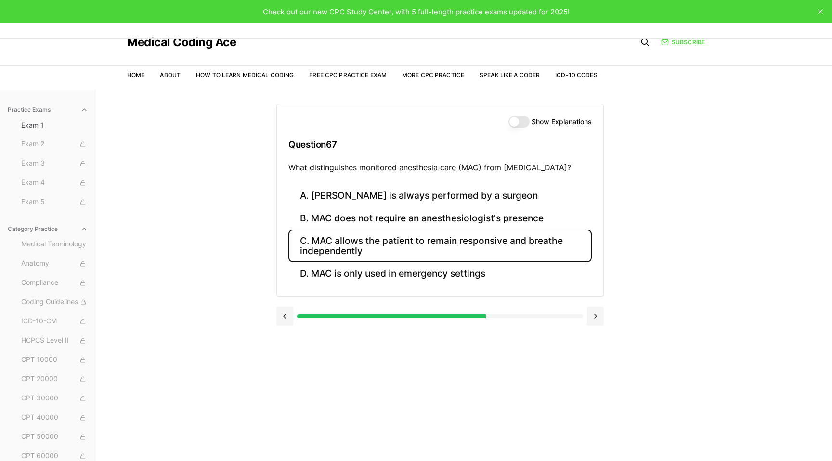
click at [359, 249] on button "C. MAC allows the patient to remain responsive and breathe independently" at bounding box center [439, 246] width 303 height 33
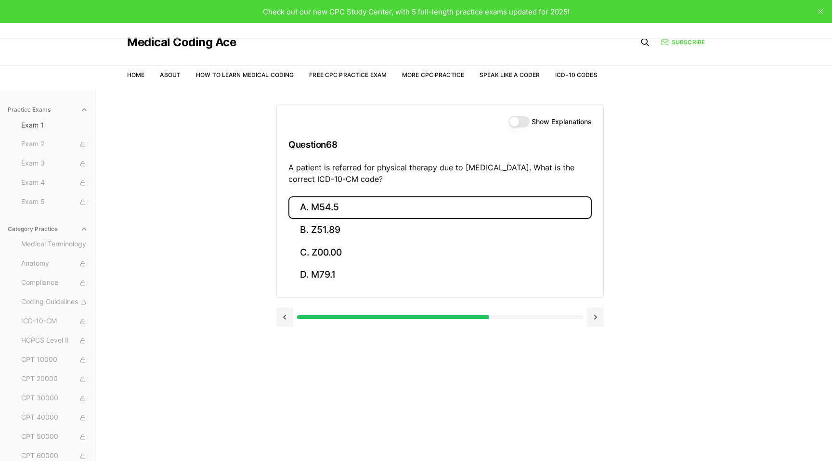
click at [365, 204] on button "A. M54.5" at bounding box center [439, 207] width 303 height 23
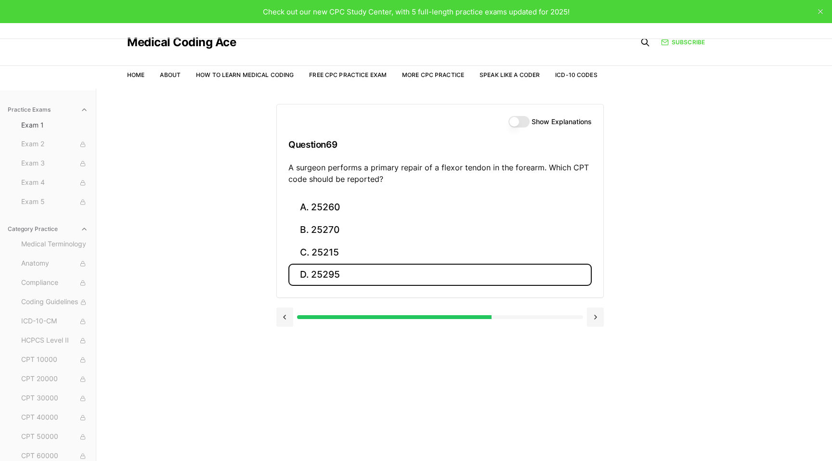
click at [357, 268] on button "D. 25295" at bounding box center [439, 275] width 303 height 23
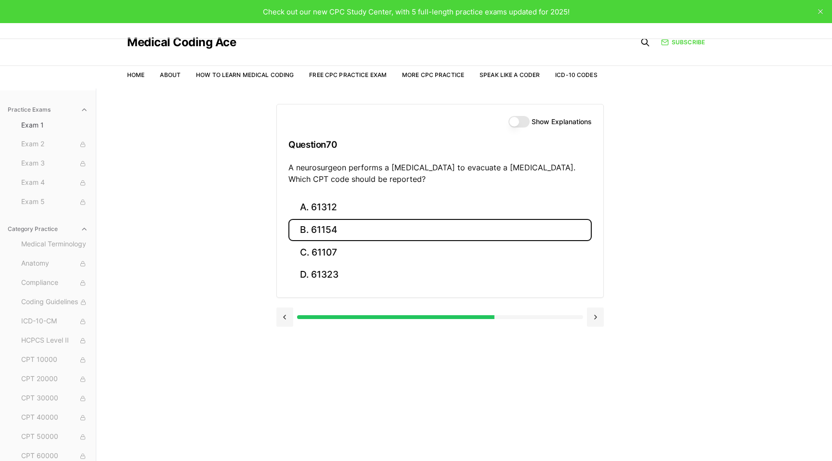
click at [389, 237] on button "B. 61154" at bounding box center [439, 230] width 303 height 23
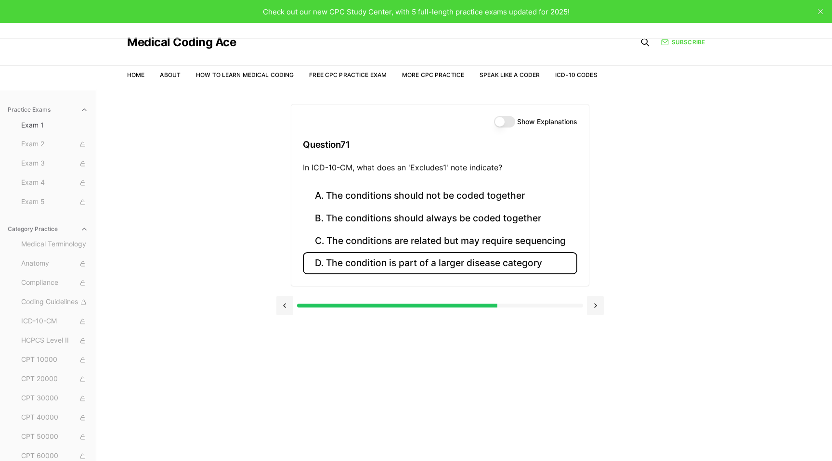
click at [406, 261] on button "D. The condition is part of a larger disease category" at bounding box center [440, 263] width 274 height 23
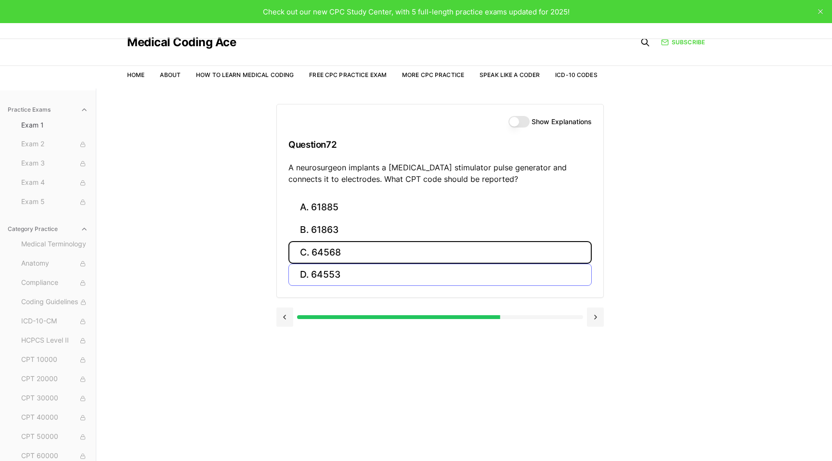
click at [406, 261] on button "C. 64568" at bounding box center [439, 252] width 303 height 23
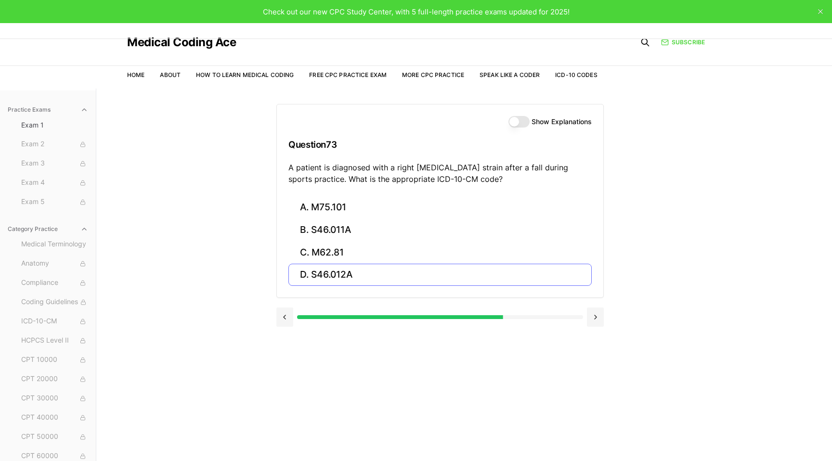
click at [406, 261] on button "C. M62.81" at bounding box center [439, 252] width 303 height 23
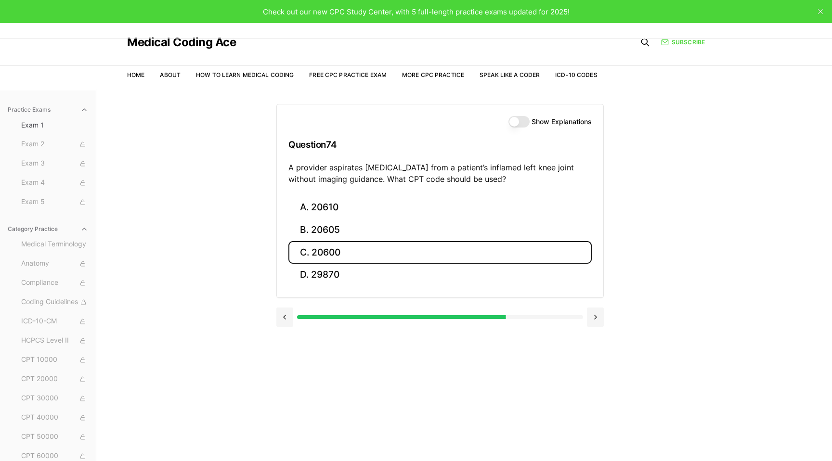
click at [407, 261] on button "C. 20600" at bounding box center [439, 252] width 303 height 23
click at [407, 261] on button "C. 43248" at bounding box center [439, 252] width 303 height 23
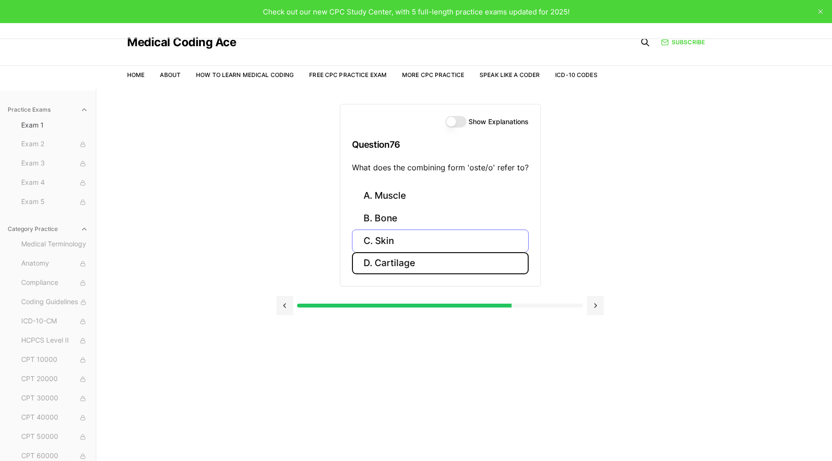
click at [407, 261] on button "D. Cartilage" at bounding box center [440, 263] width 177 height 23
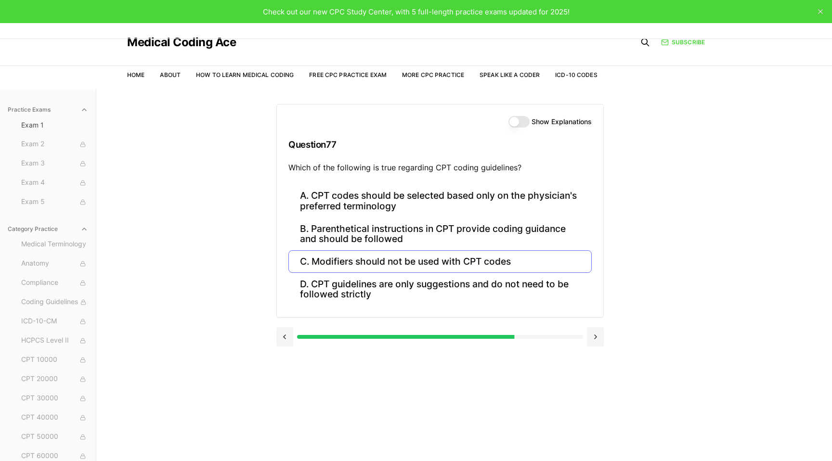
click at [407, 261] on button "C. Modifiers should not be used with CPT codes" at bounding box center [439, 261] width 303 height 23
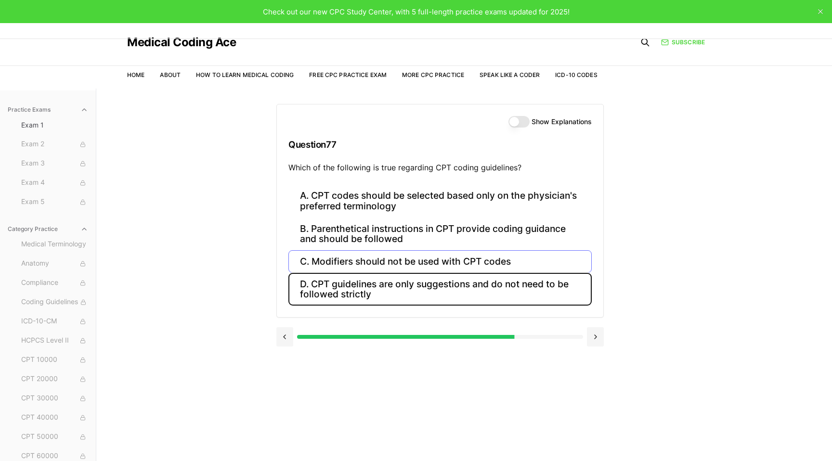
click at [407, 273] on button "D. CPT guidelines are only suggestions and do not need to be followed strictly" at bounding box center [439, 289] width 303 height 33
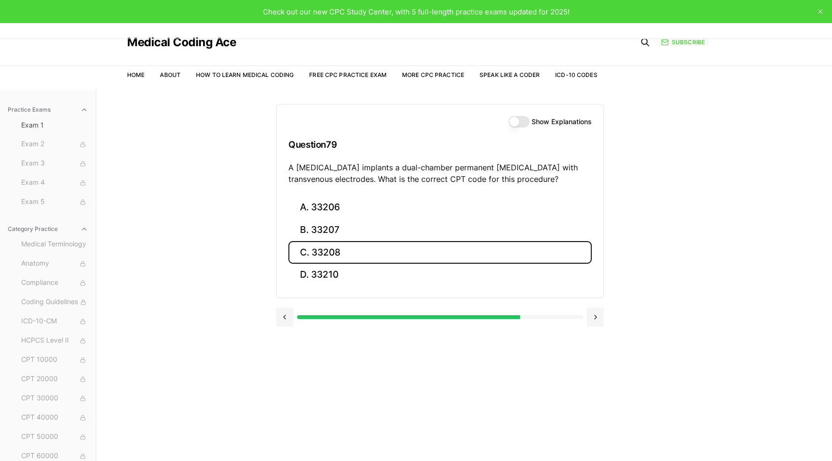
click at [407, 261] on button "C. 33208" at bounding box center [439, 252] width 303 height 23
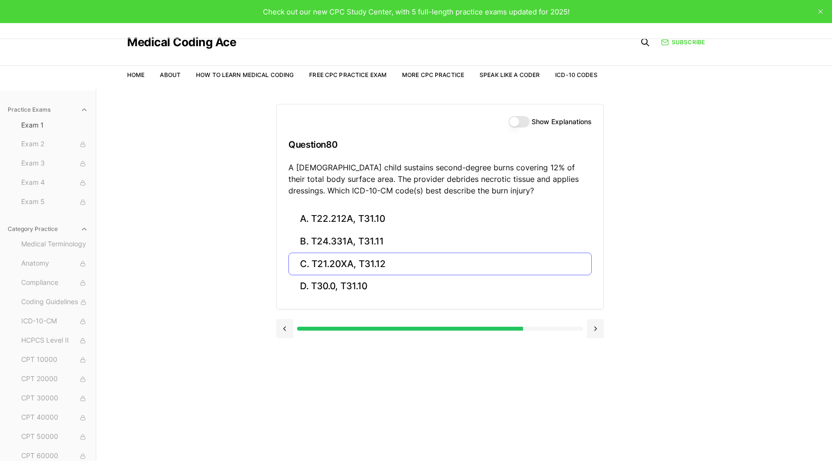
click at [407, 261] on button "C. T21.20XA, T31.12" at bounding box center [439, 264] width 303 height 23
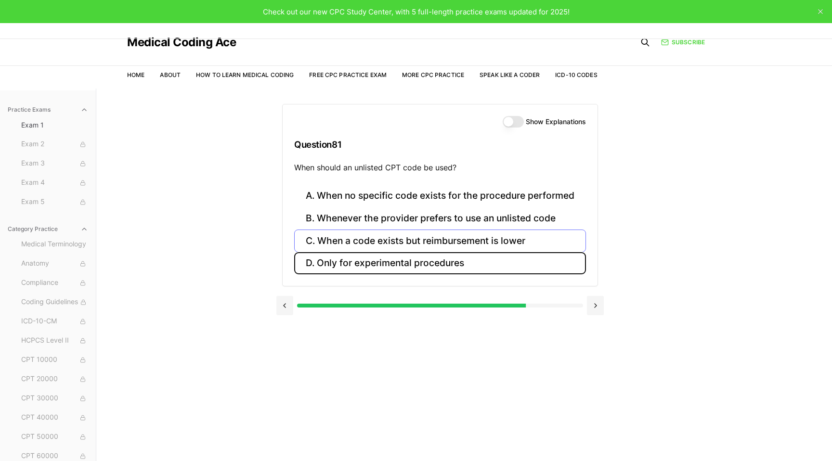
click at [407, 261] on button "D. Only for experimental procedures" at bounding box center [440, 263] width 292 height 23
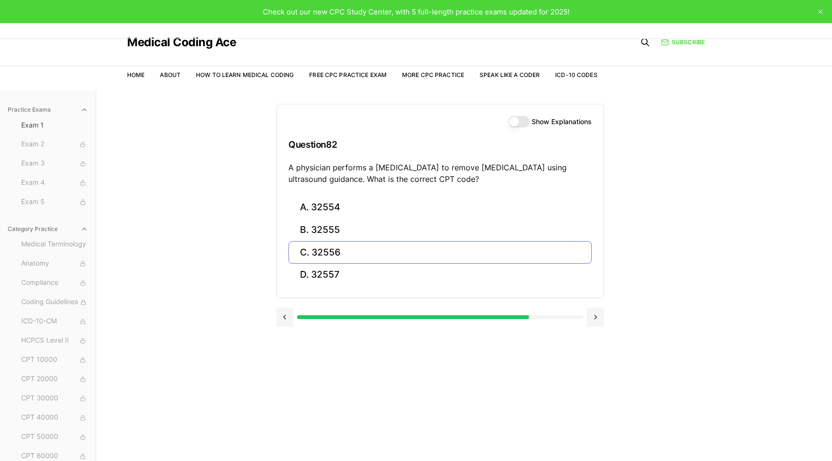
click at [407, 261] on button "C. 32556" at bounding box center [439, 252] width 303 height 23
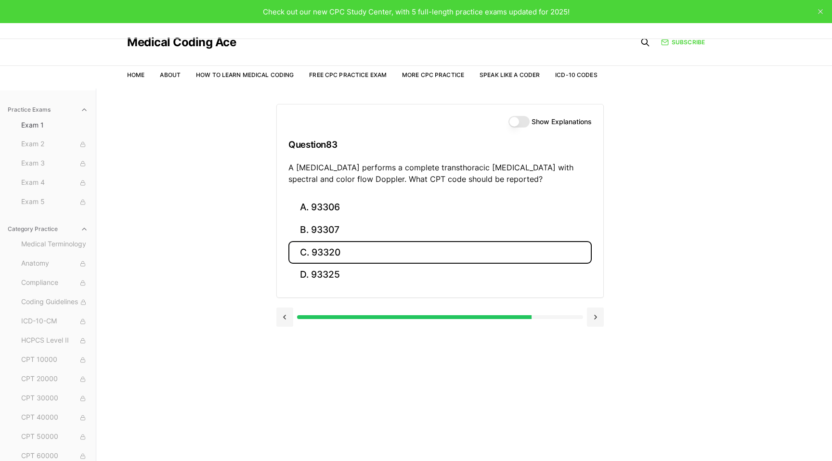
click at [407, 261] on button "C. 93320" at bounding box center [439, 252] width 303 height 23
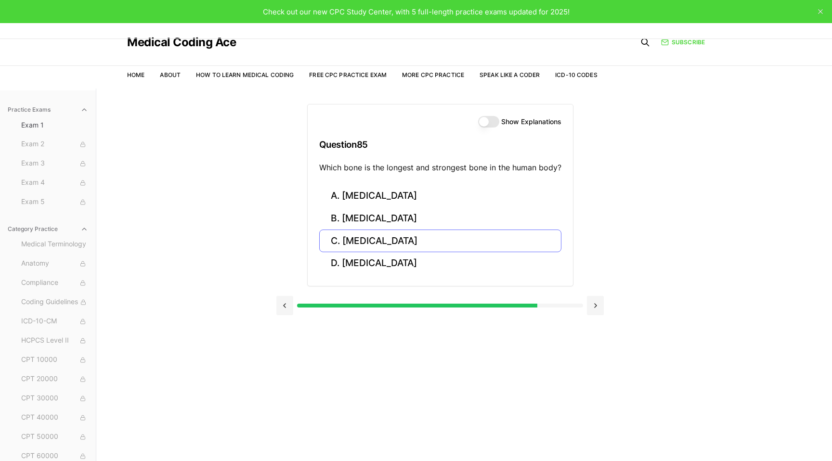
click at [407, 261] on button "D. Fibula" at bounding box center [440, 263] width 242 height 23
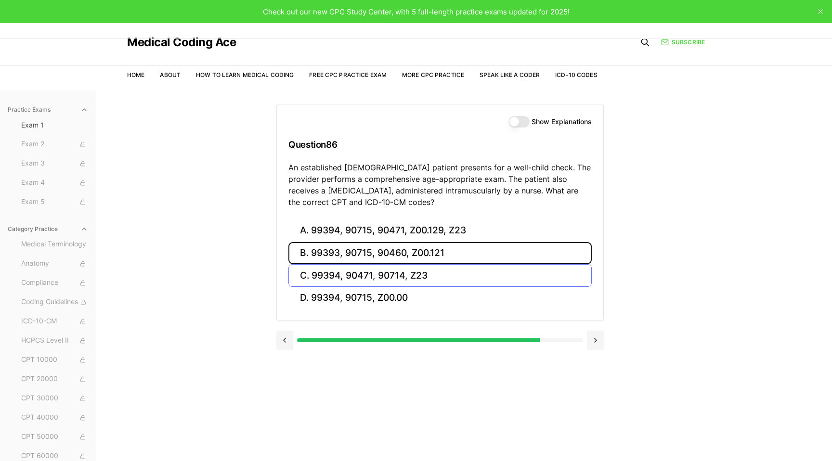
click at [407, 261] on button "B. 99393, 90715, 90460, Z00.121" at bounding box center [439, 253] width 303 height 23
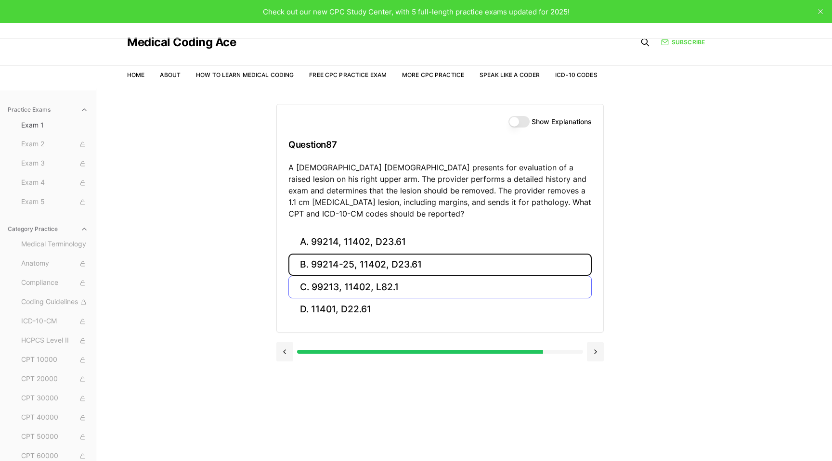
click at [407, 261] on button "B. 99214-25, 11402, D23.61" at bounding box center [439, 265] width 303 height 23
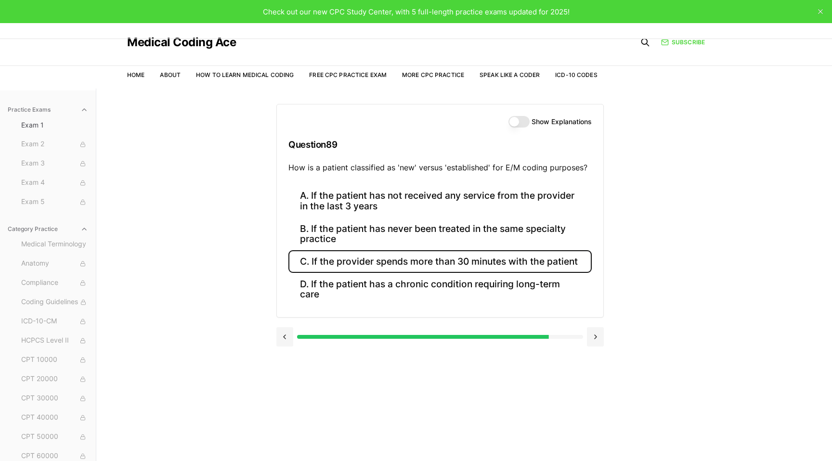
click at [407, 261] on button "C. If the provider spends more than 30 minutes with the patient" at bounding box center [439, 261] width 303 height 23
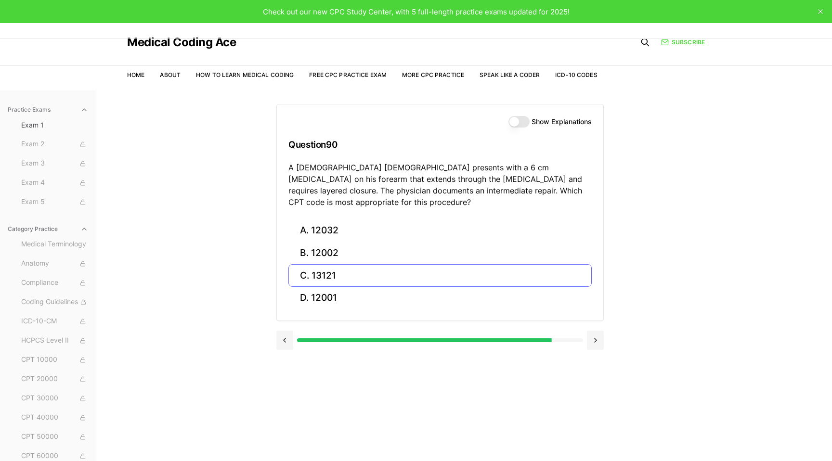
click at [407, 264] on button "C. 13121" at bounding box center [439, 275] width 303 height 23
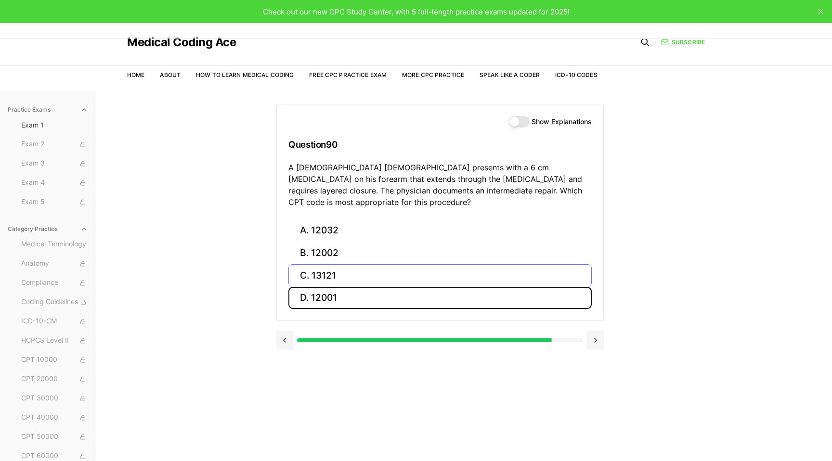
click at [407, 287] on button "D. 12001" at bounding box center [439, 298] width 303 height 23
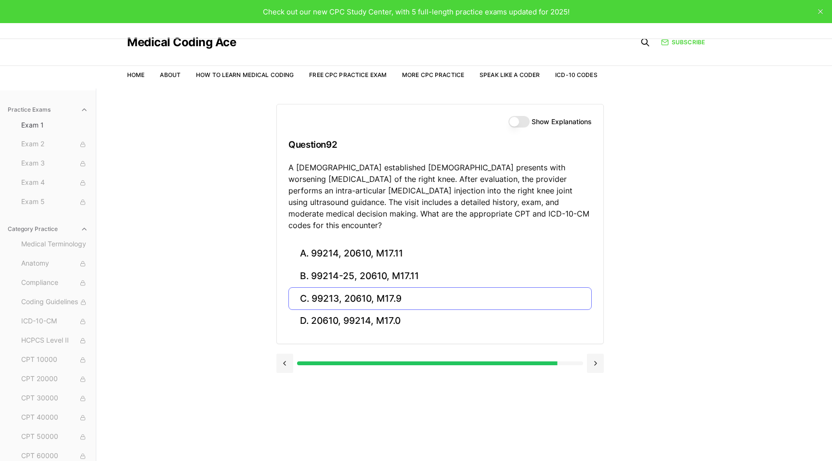
click at [407, 265] on button "B. 99214-25, 20610, M17.11" at bounding box center [439, 276] width 303 height 23
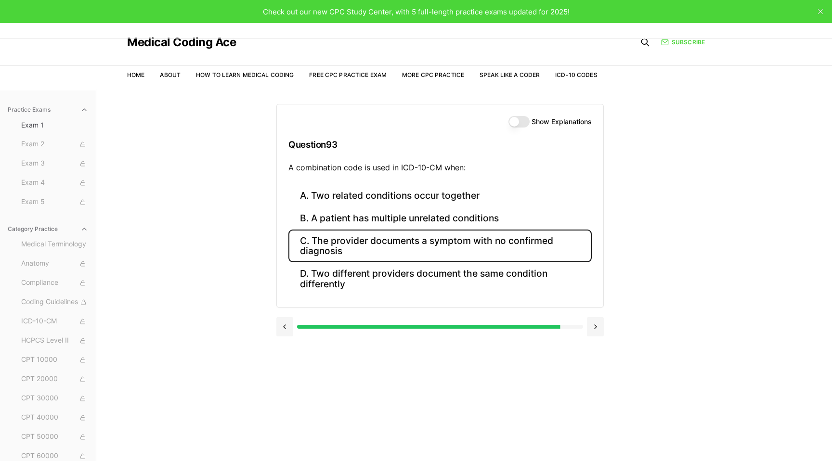
click at [407, 261] on button "C. The provider documents a symptom with no confirmed diagnosis" at bounding box center [439, 246] width 303 height 33
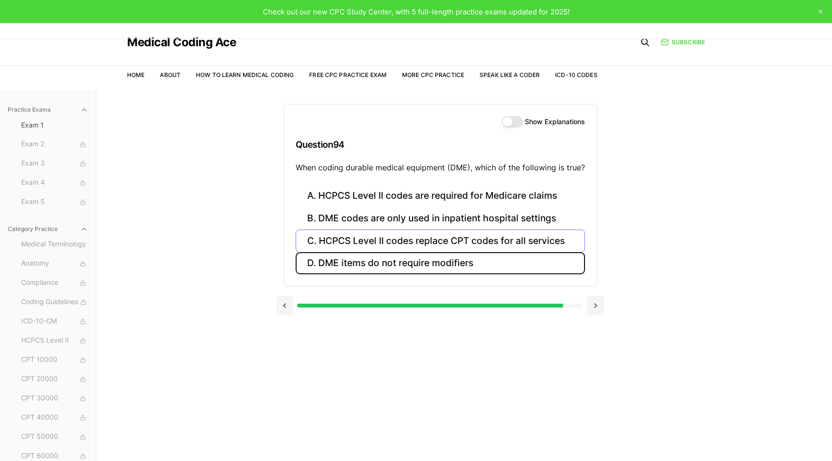
click at [407, 261] on button "D. DME items do not require modifiers" at bounding box center [439, 263] width 289 height 23
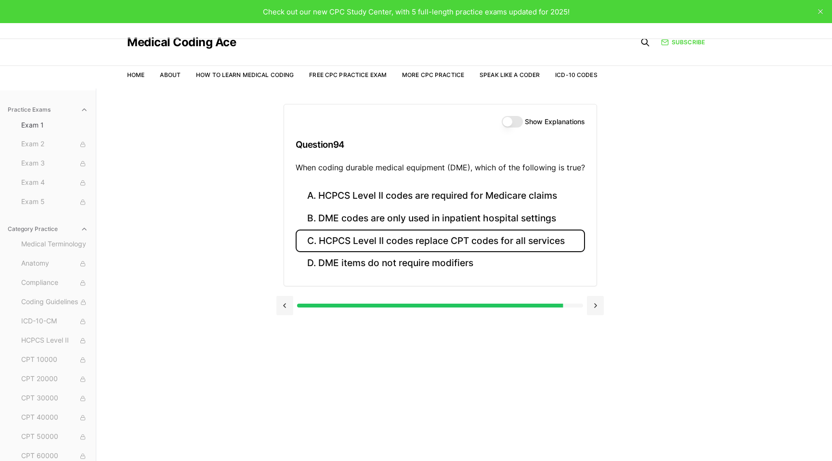
click at [407, 252] on button "C. HCPCS Level II codes replace CPT codes for all services" at bounding box center [439, 241] width 289 height 23
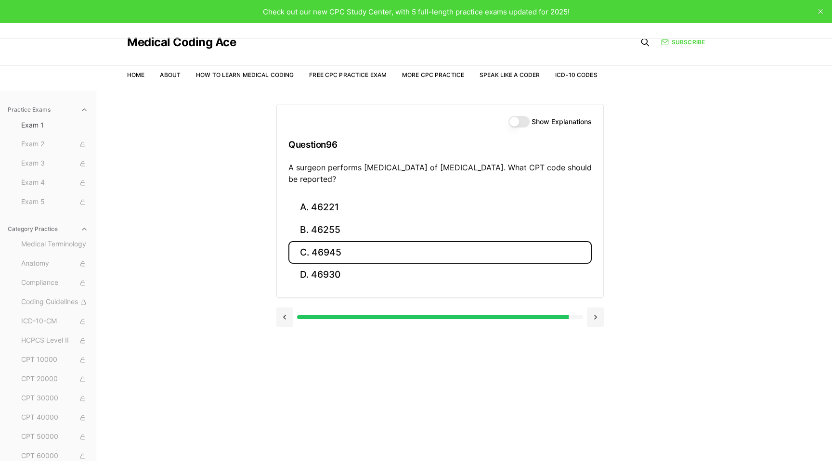
click at [407, 261] on button "C. 46945" at bounding box center [439, 252] width 303 height 23
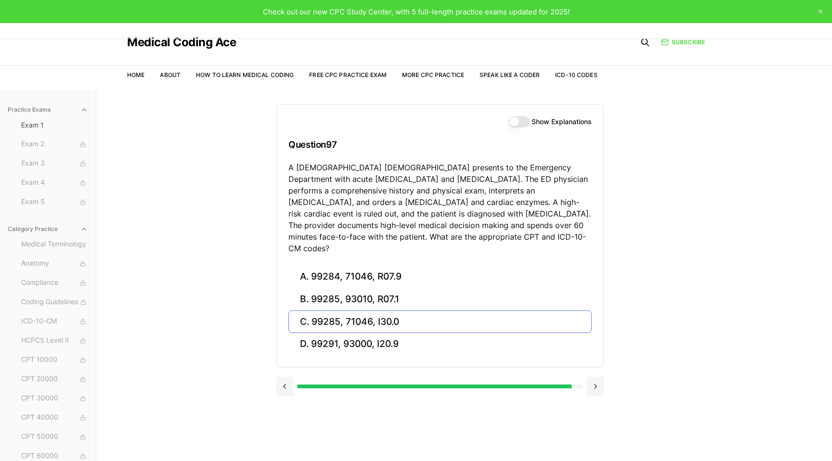
click at [407, 266] on button "A. 99284, 71046, R07.9" at bounding box center [439, 277] width 303 height 23
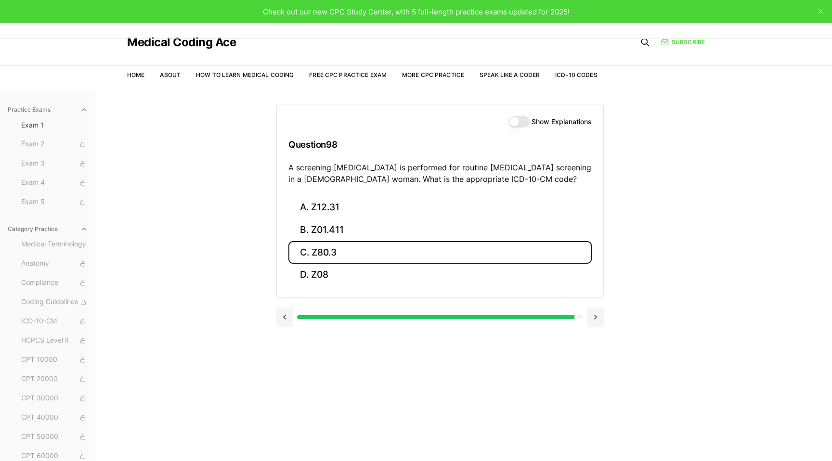
click at [407, 261] on button "C. Z80.3" at bounding box center [439, 252] width 303 height 23
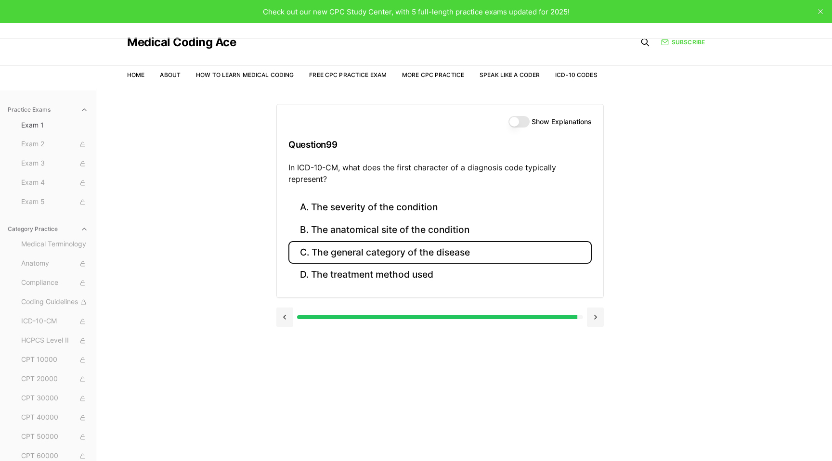
click at [407, 261] on button "C. The general category of the disease" at bounding box center [439, 252] width 303 height 23
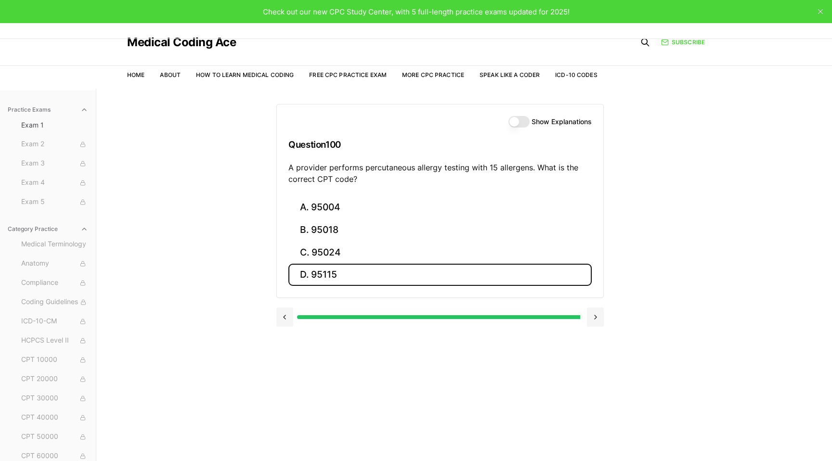
click at [547, 282] on button "D. 95115" at bounding box center [439, 275] width 303 height 23
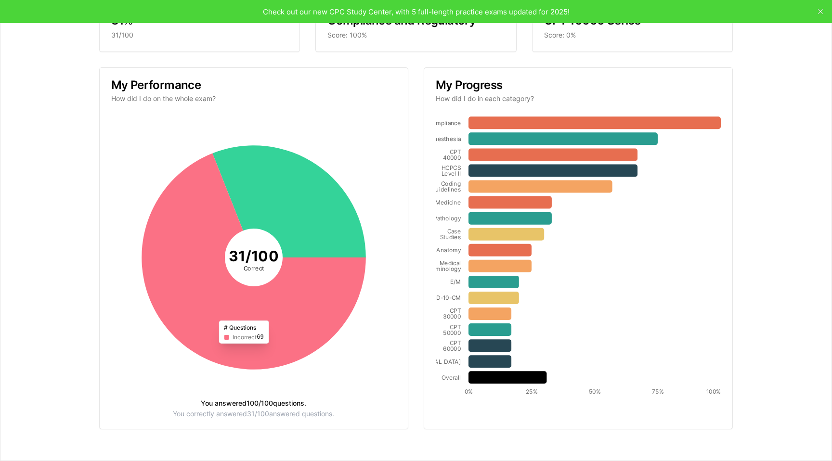
scroll to position [91, 0]
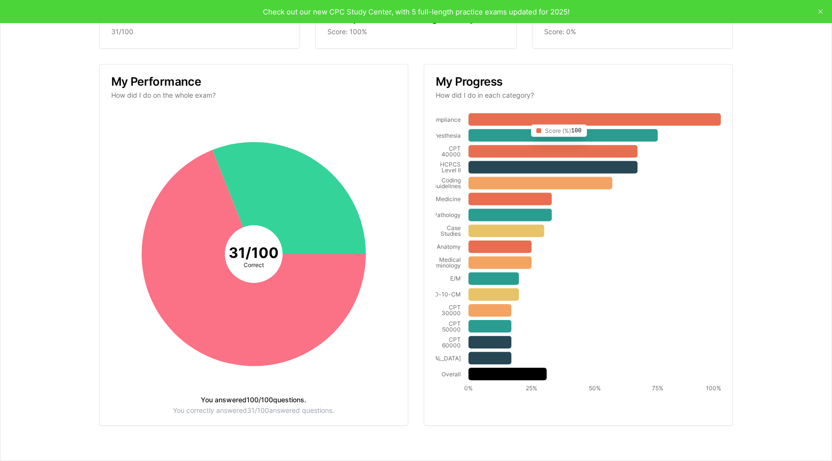
click at [526, 119] on icon at bounding box center [594, 119] width 252 height 13
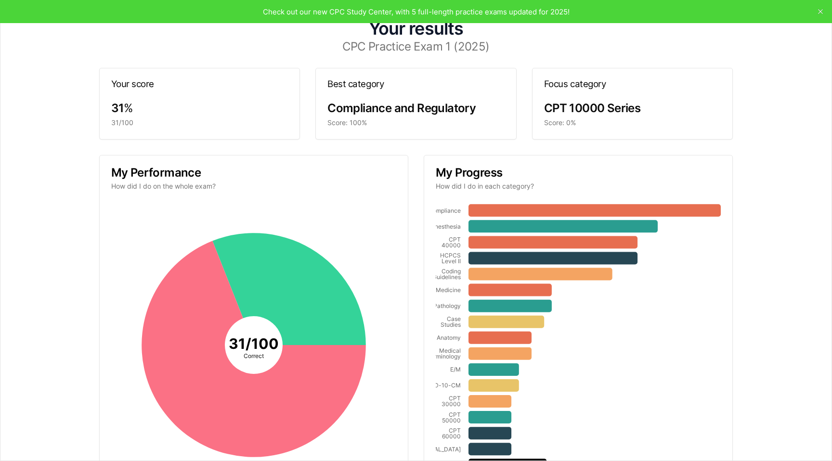
click at [363, 107] on span "Compliance and Regulatory" at bounding box center [401, 108] width 148 height 14
click at [817, 12] on icon "button" at bounding box center [820, 12] width 8 height 8
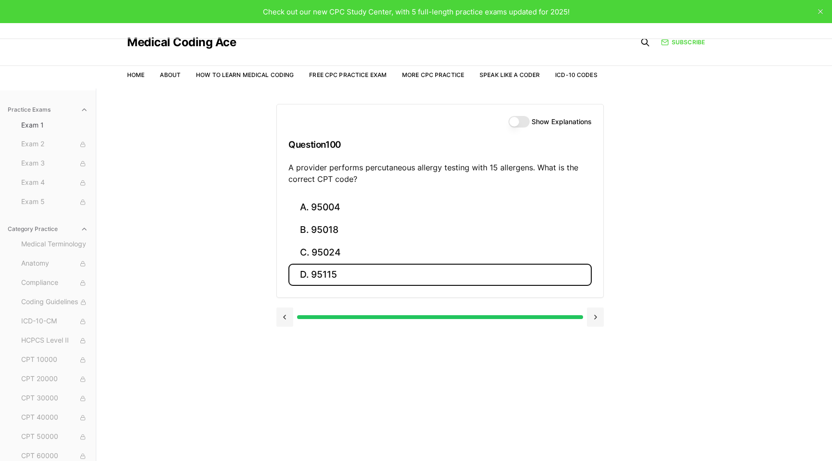
click at [584, 324] on div at bounding box center [439, 317] width 327 height 19
click at [616, 321] on div "Show Explanations Question 100 A provider performs percutaneous allergy testing…" at bounding box center [463, 319] width 375 height 461
click at [584, 320] on div at bounding box center [439, 317] width 327 height 19
click at [549, 273] on button "D. 95115" at bounding box center [439, 275] width 303 height 23
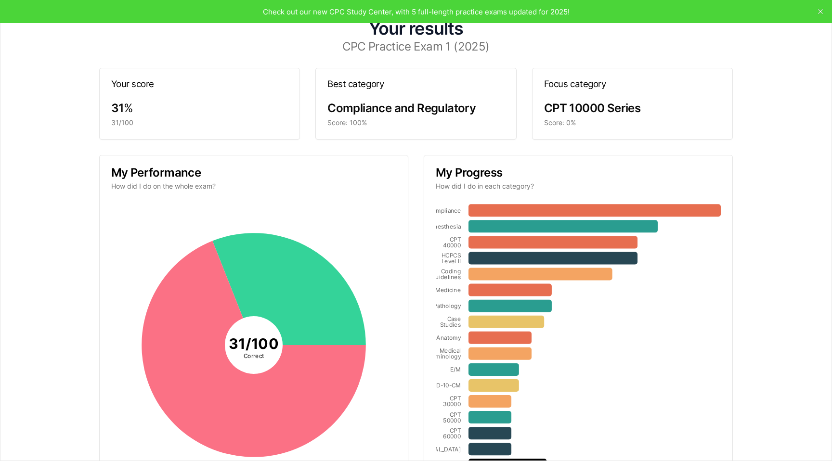
click at [820, 13] on icon "button" at bounding box center [820, 12] width 8 height 8
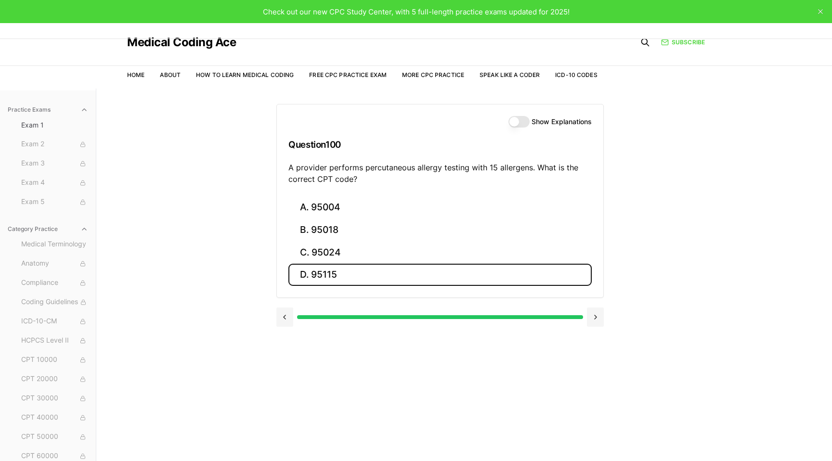
click at [820, 12] on icon "close" at bounding box center [820, 11] width 5 height 5
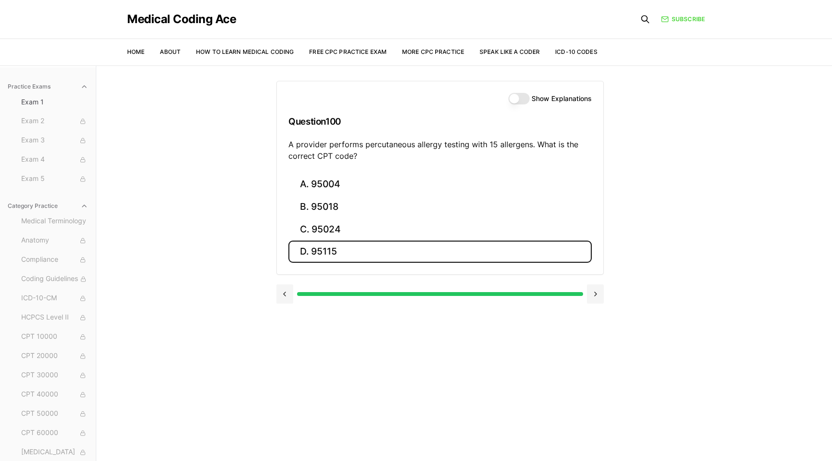
click at [449, 245] on button "D. 95115" at bounding box center [439, 252] width 303 height 23
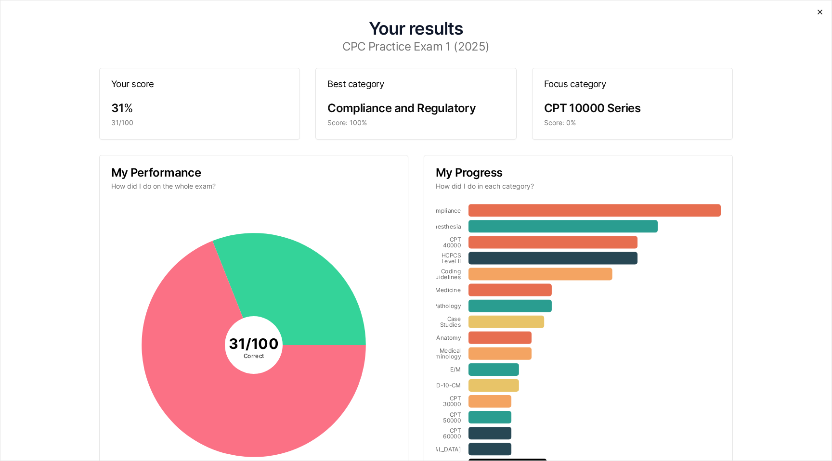
click at [819, 9] on icon "button" at bounding box center [820, 12] width 8 height 8
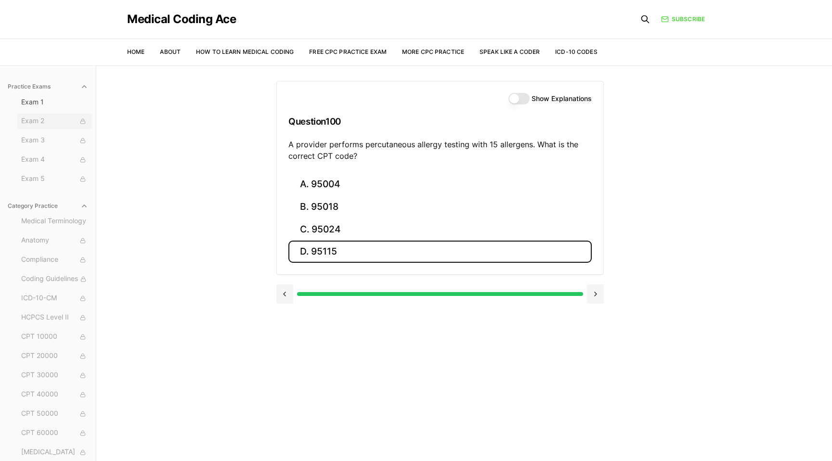
click at [28, 118] on span "Exam 2" at bounding box center [54, 121] width 67 height 11
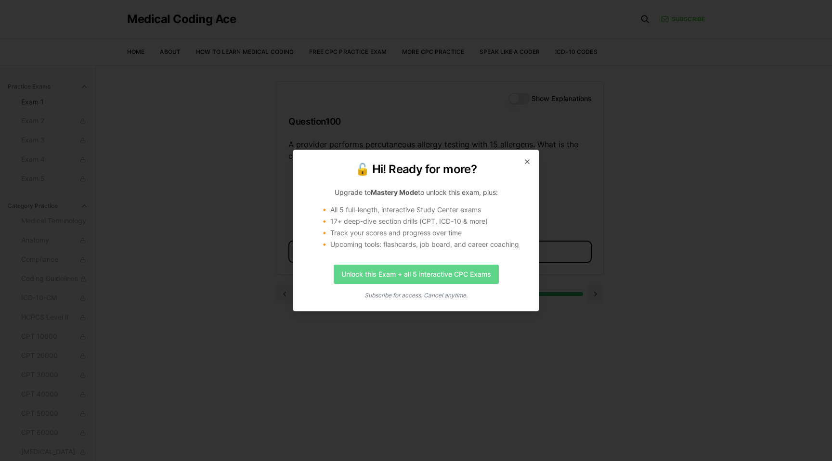
click at [446, 273] on link "Unlock this Exam + all 5 interactive CPC Exams" at bounding box center [415, 274] width 165 height 19
click at [524, 160] on icon "button" at bounding box center [527, 162] width 8 height 8
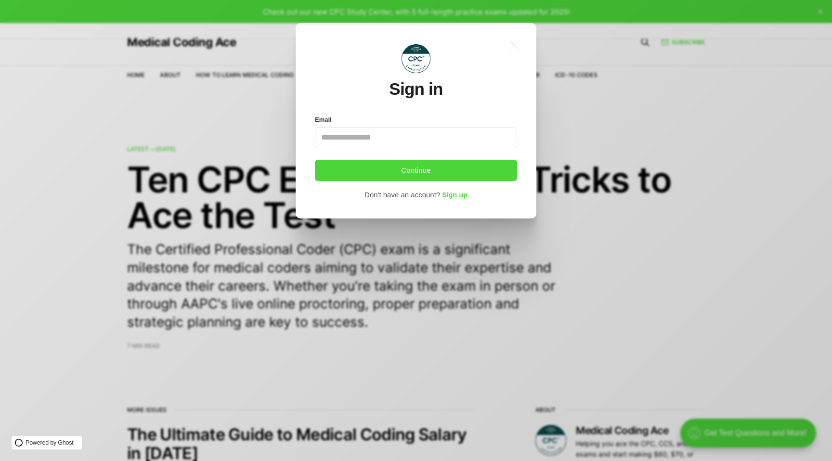
click at [386, 136] on input "Email" at bounding box center [416, 137] width 202 height 21
click at [375, 140] on input "Email" at bounding box center [416, 137] width 202 height 21
click at [385, 279] on div ".a{fill:none;stroke:currentColor;stroke-linecap:round;stroke-linejoin:round;str…" at bounding box center [423, 230] width 846 height 461
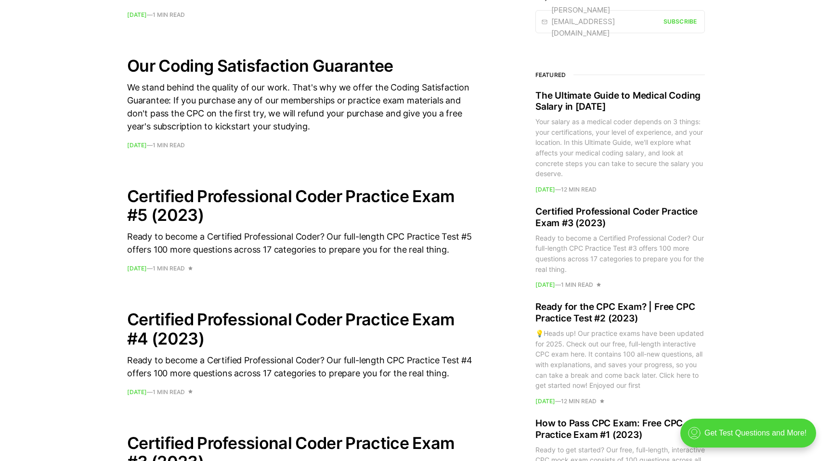
scroll to position [688, 0]
